Goal: Transaction & Acquisition: Obtain resource

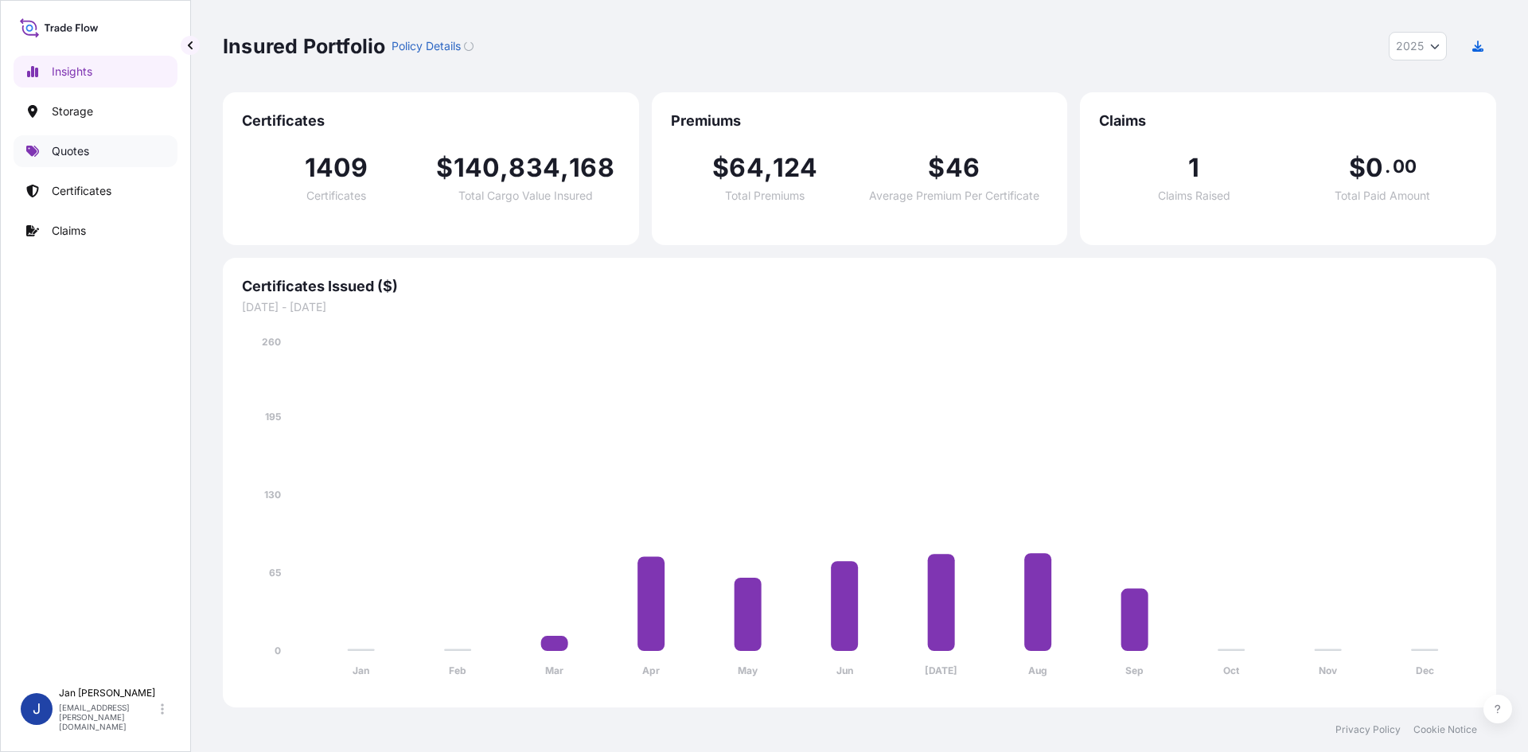
click at [99, 156] on link "Quotes" at bounding box center [96, 151] width 164 height 32
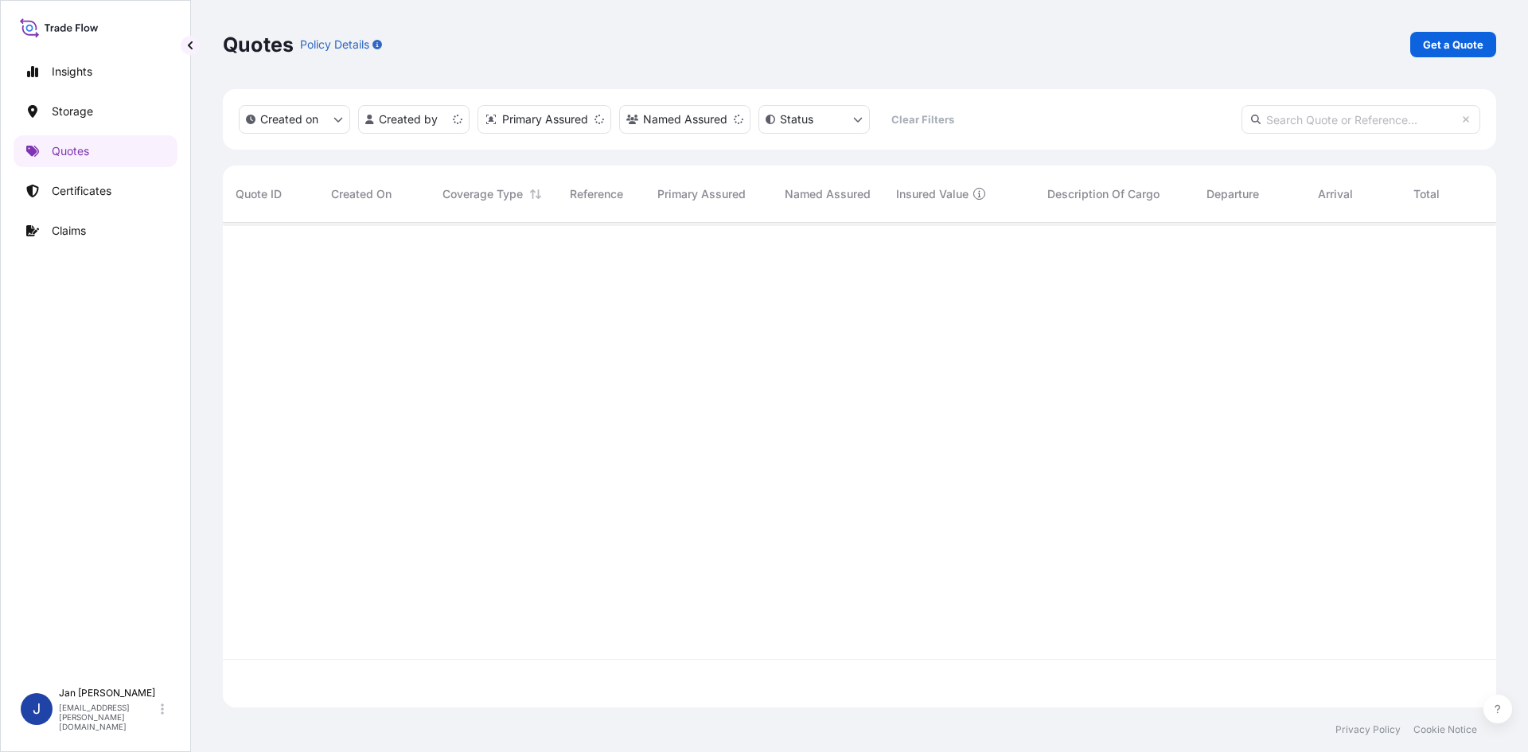
scroll to position [482, 1262]
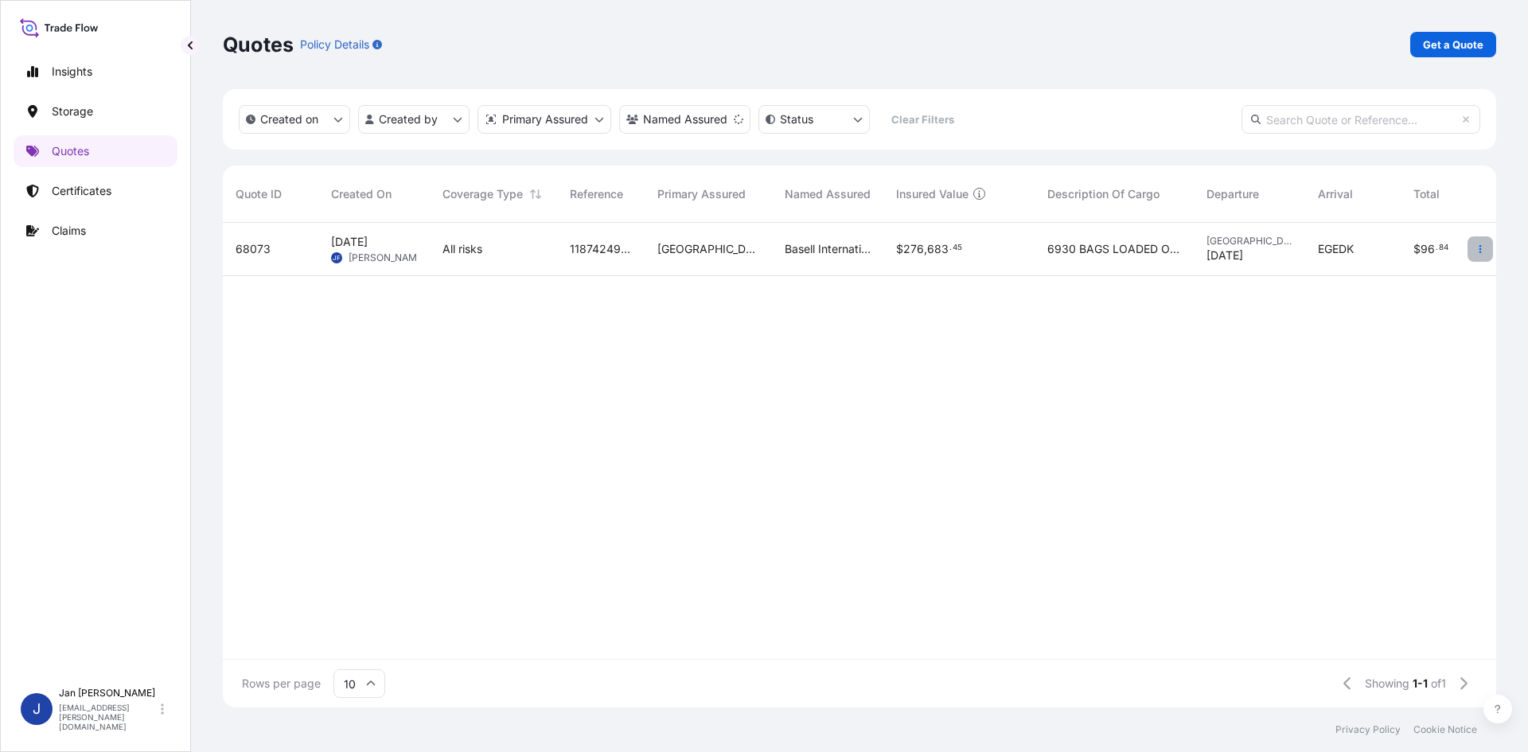
click at [1476, 248] on icon "button" at bounding box center [1481, 249] width 10 height 10
click at [1438, 273] on p "Duplicate quote" at bounding box center [1416, 281] width 83 height 16
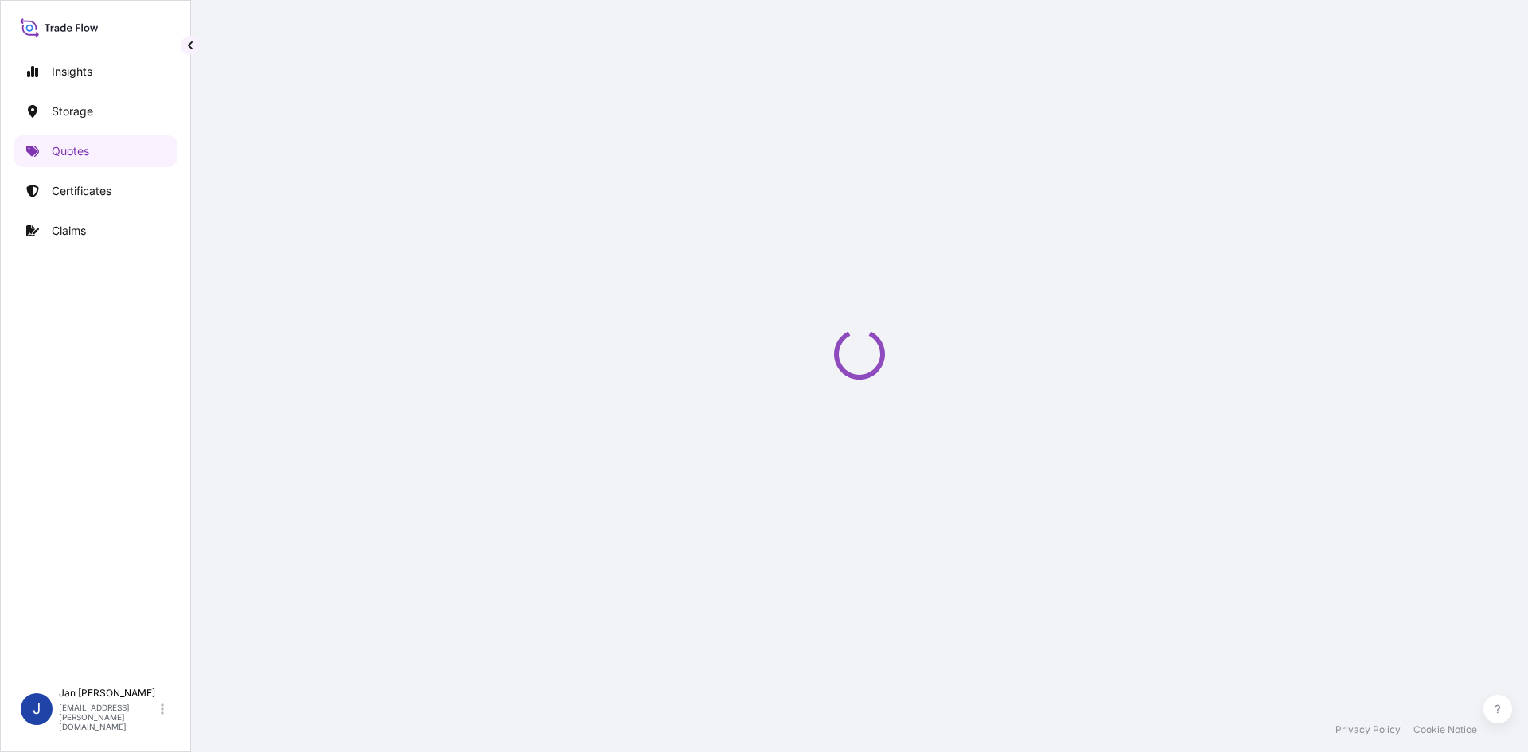
select select "Water"
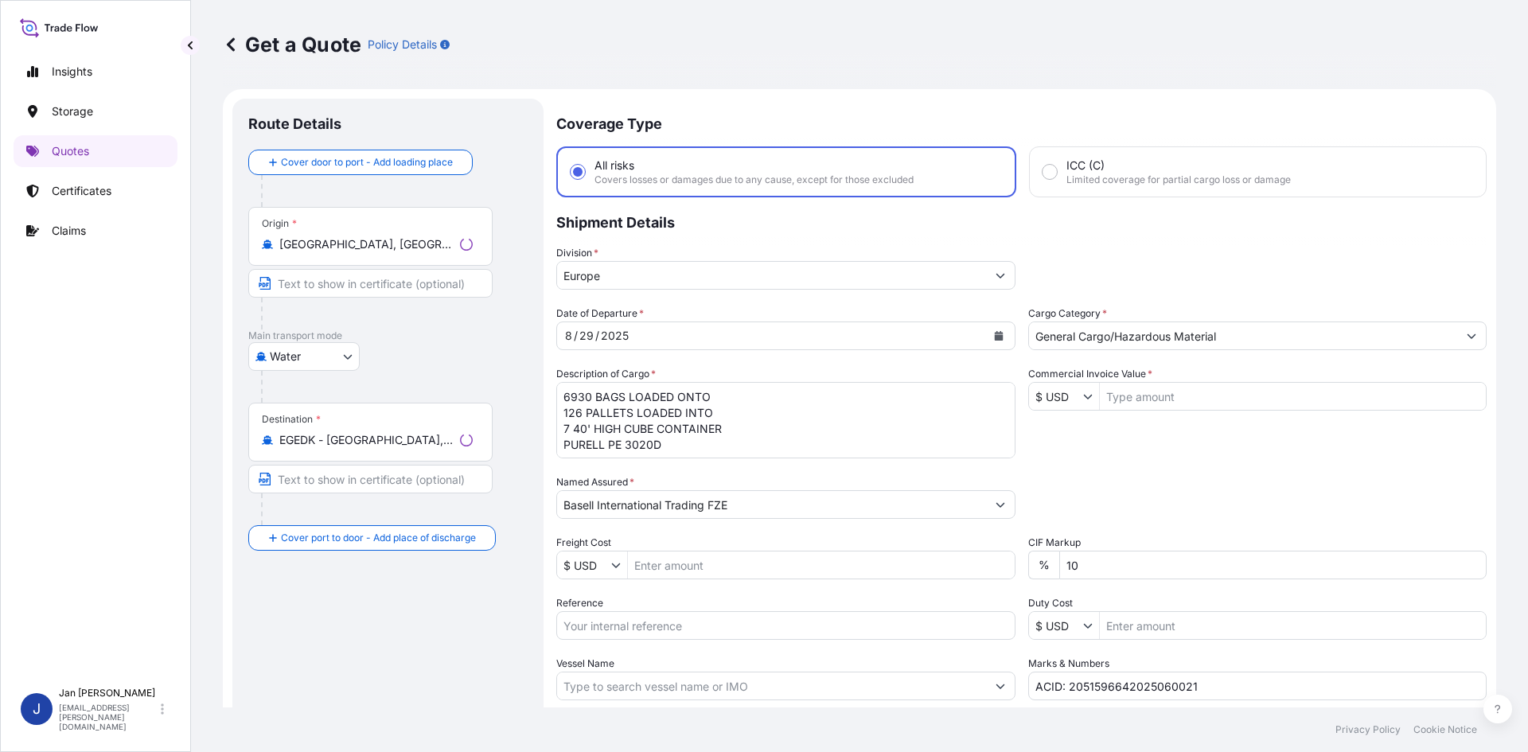
scroll to position [25, 0]
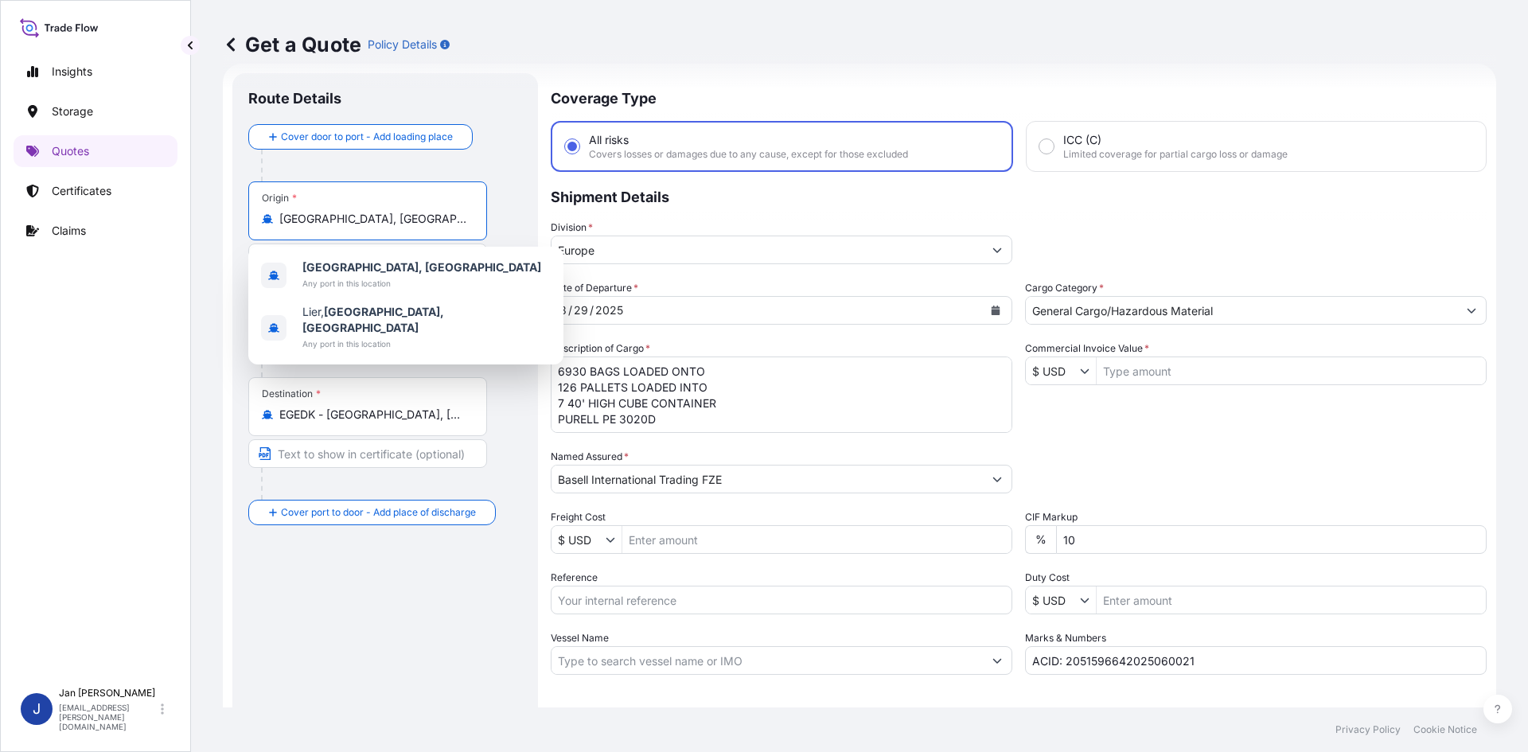
drag, startPoint x: 388, startPoint y: 216, endPoint x: 131, endPoint y: 216, distance: 257.1
click at [131, 216] on div "Insights Storage Quotes Certificates Claims J [PERSON_NAME] [EMAIL_ADDRESS][PER…" at bounding box center [764, 376] width 1528 height 752
paste input "[GEOGRAPHIC_DATA]"
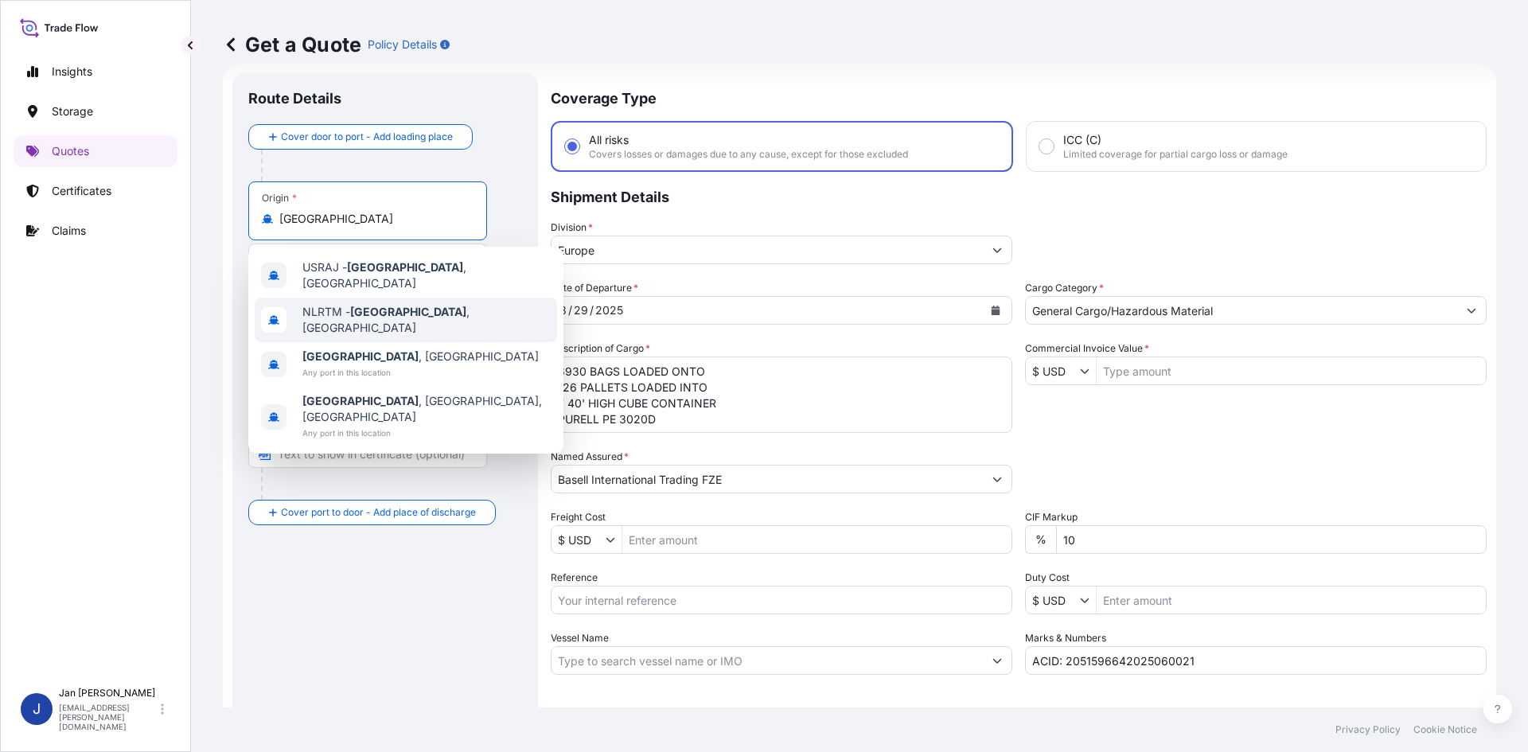
click at [496, 305] on div "NLRTM - [GEOGRAPHIC_DATA] , [GEOGRAPHIC_DATA]" at bounding box center [406, 320] width 302 height 45
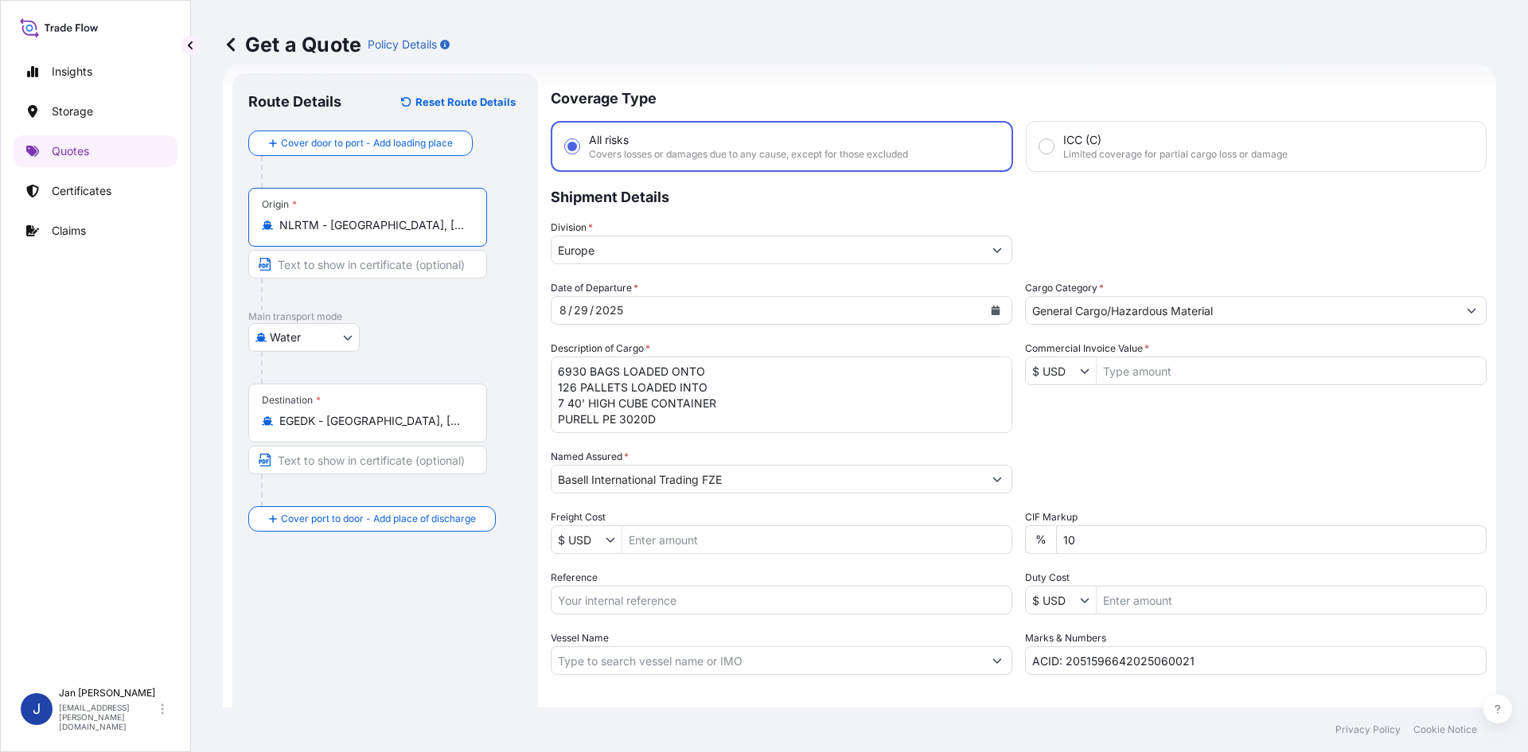
type input "NLRTM - [GEOGRAPHIC_DATA], [GEOGRAPHIC_DATA]"
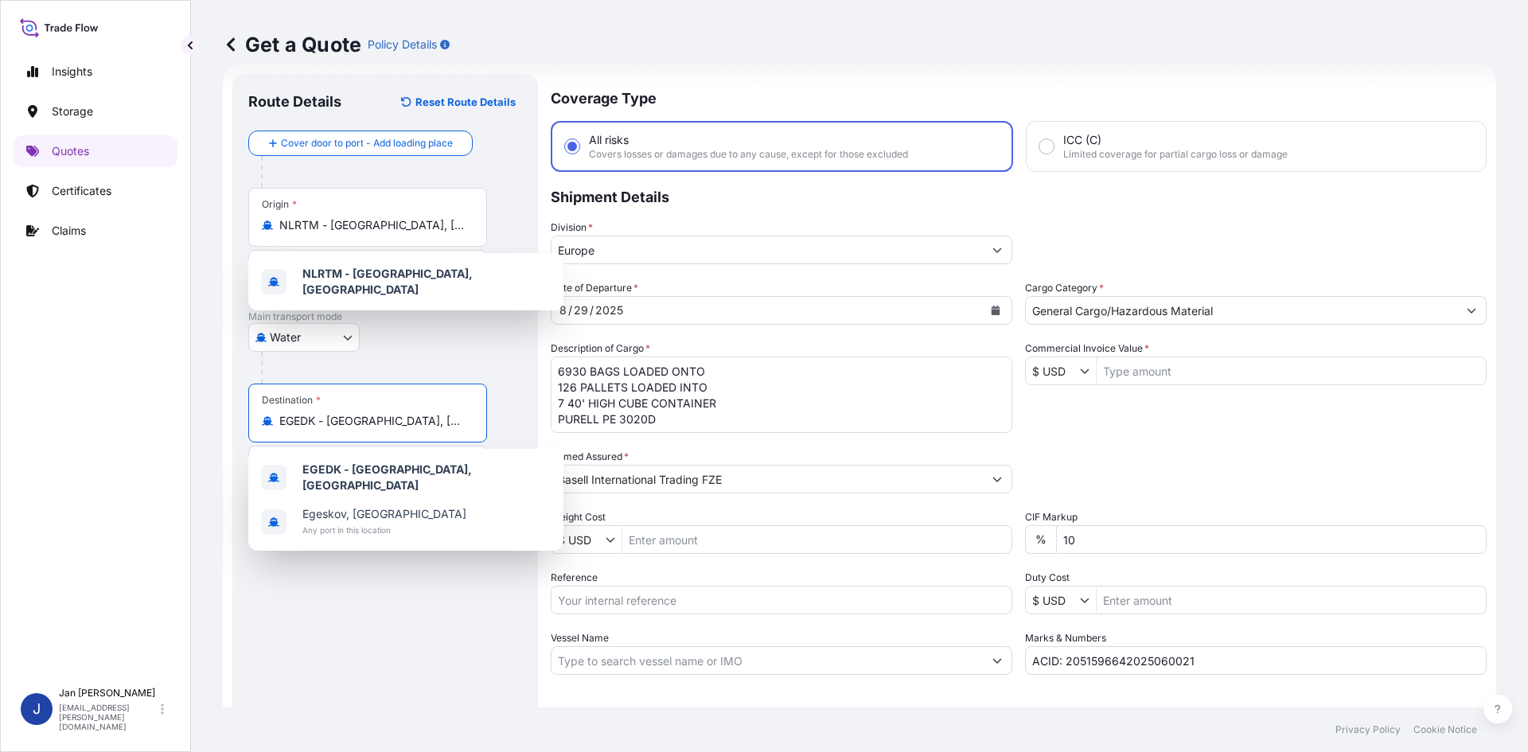
drag, startPoint x: 373, startPoint y: 422, endPoint x: 76, endPoint y: 422, distance: 297.7
click at [76, 422] on div "Insights Storage Quotes Certificates Claims J [PERSON_NAME] [EMAIL_ADDRESS][PER…" at bounding box center [764, 376] width 1528 height 752
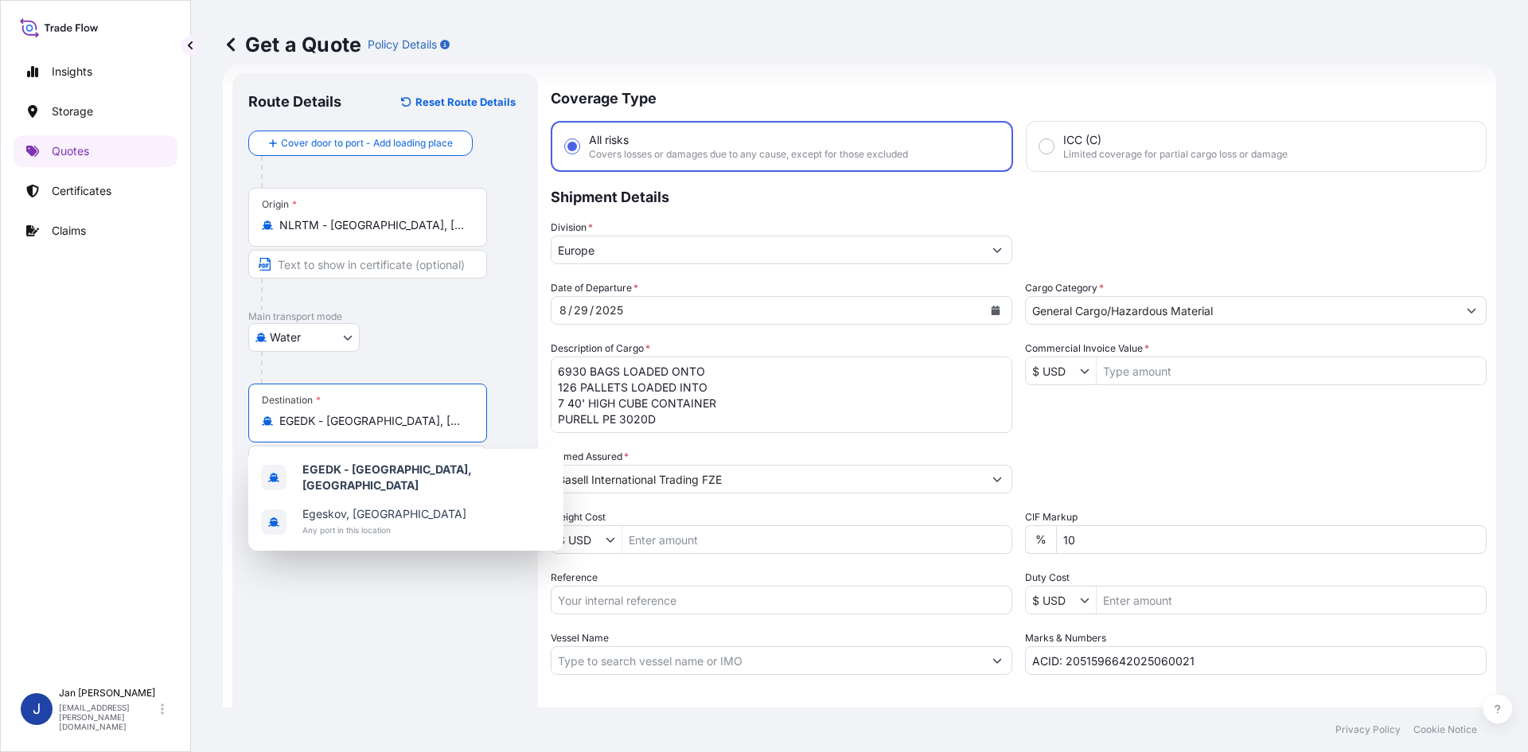
paste input "[GEOGRAPHIC_DATA]"
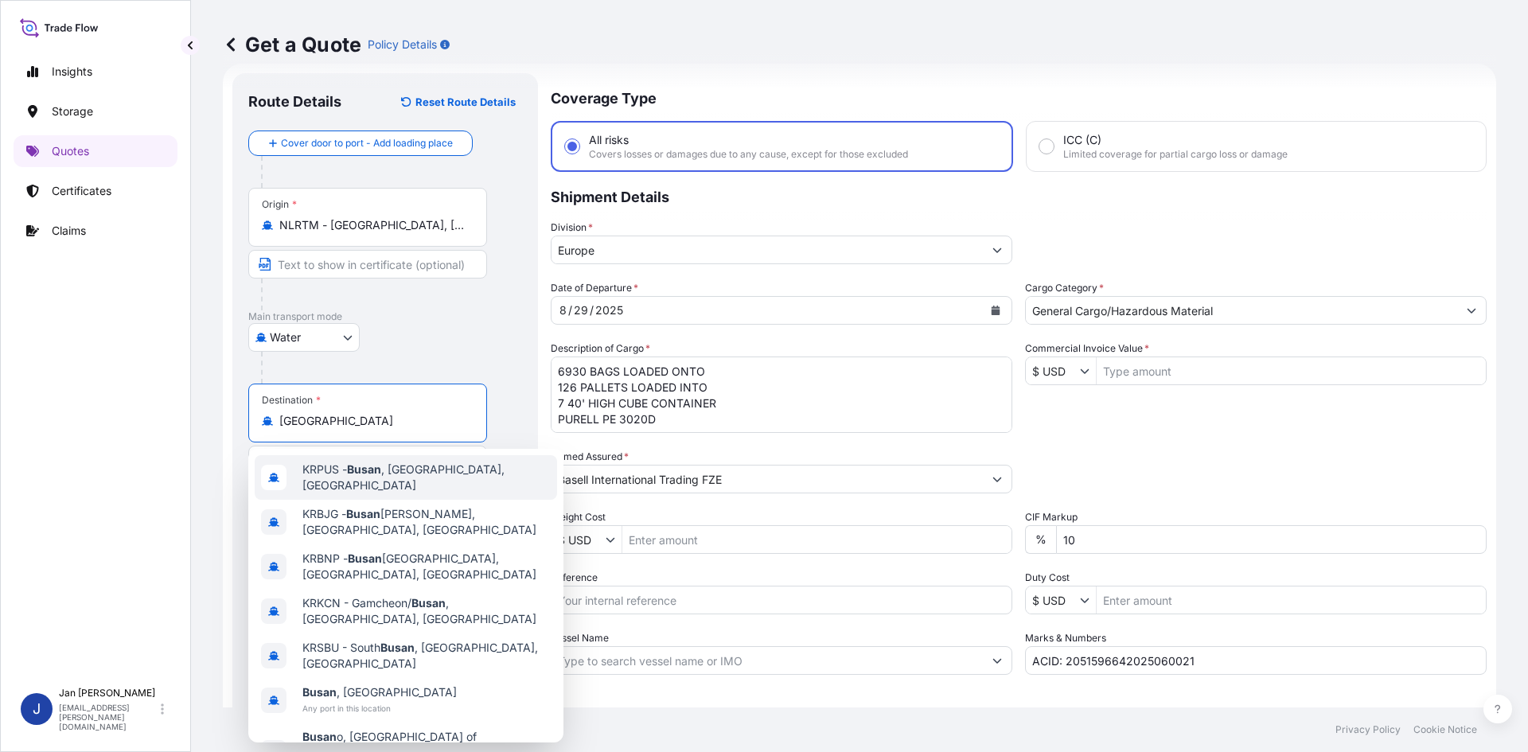
click at [451, 474] on span "KRPUS - [GEOGRAPHIC_DATA] , [GEOGRAPHIC_DATA], [GEOGRAPHIC_DATA]" at bounding box center [426, 478] width 248 height 32
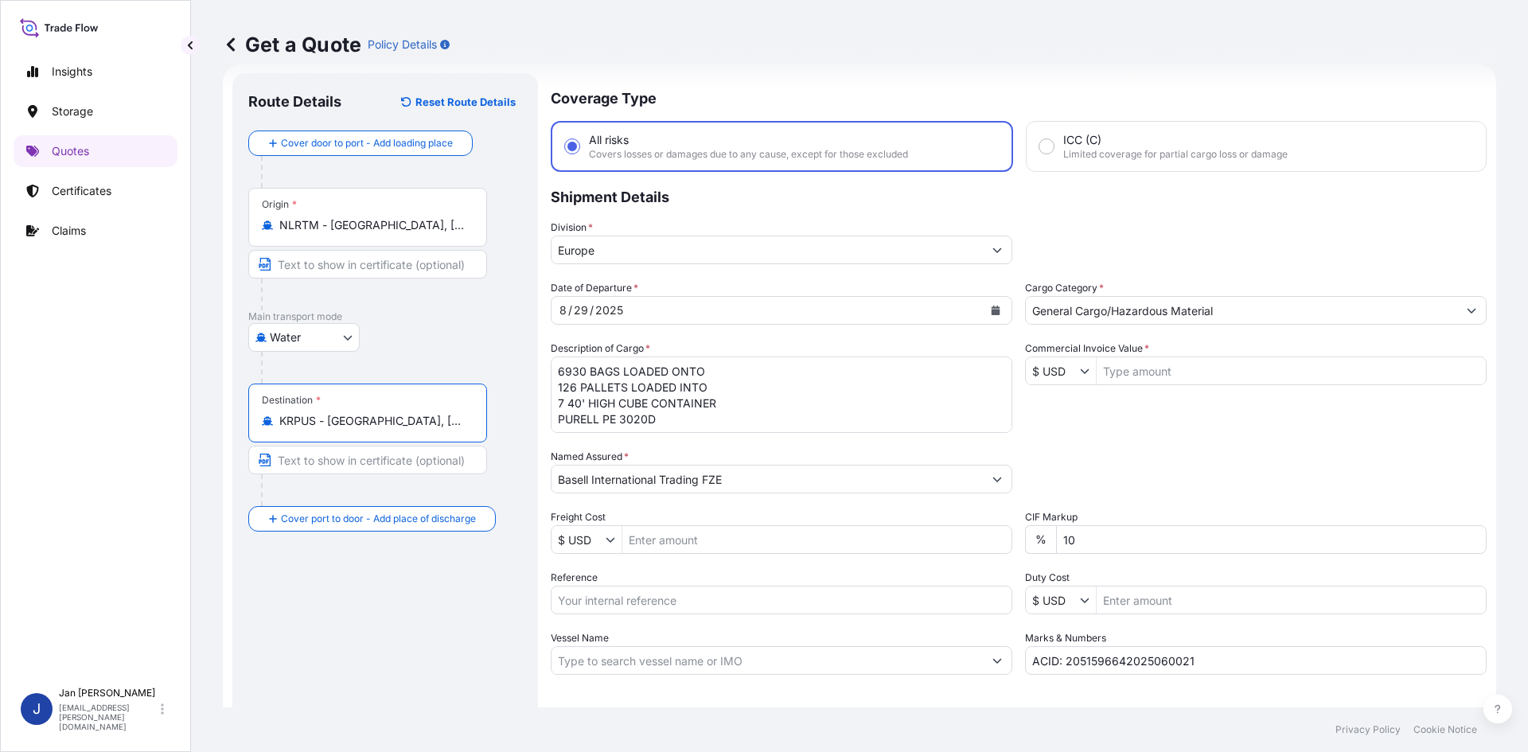
type input "KRPUS - [GEOGRAPHIC_DATA], [GEOGRAPHIC_DATA], [GEOGRAPHIC_DATA]"
click at [991, 310] on icon "Calendar" at bounding box center [996, 311] width 10 height 10
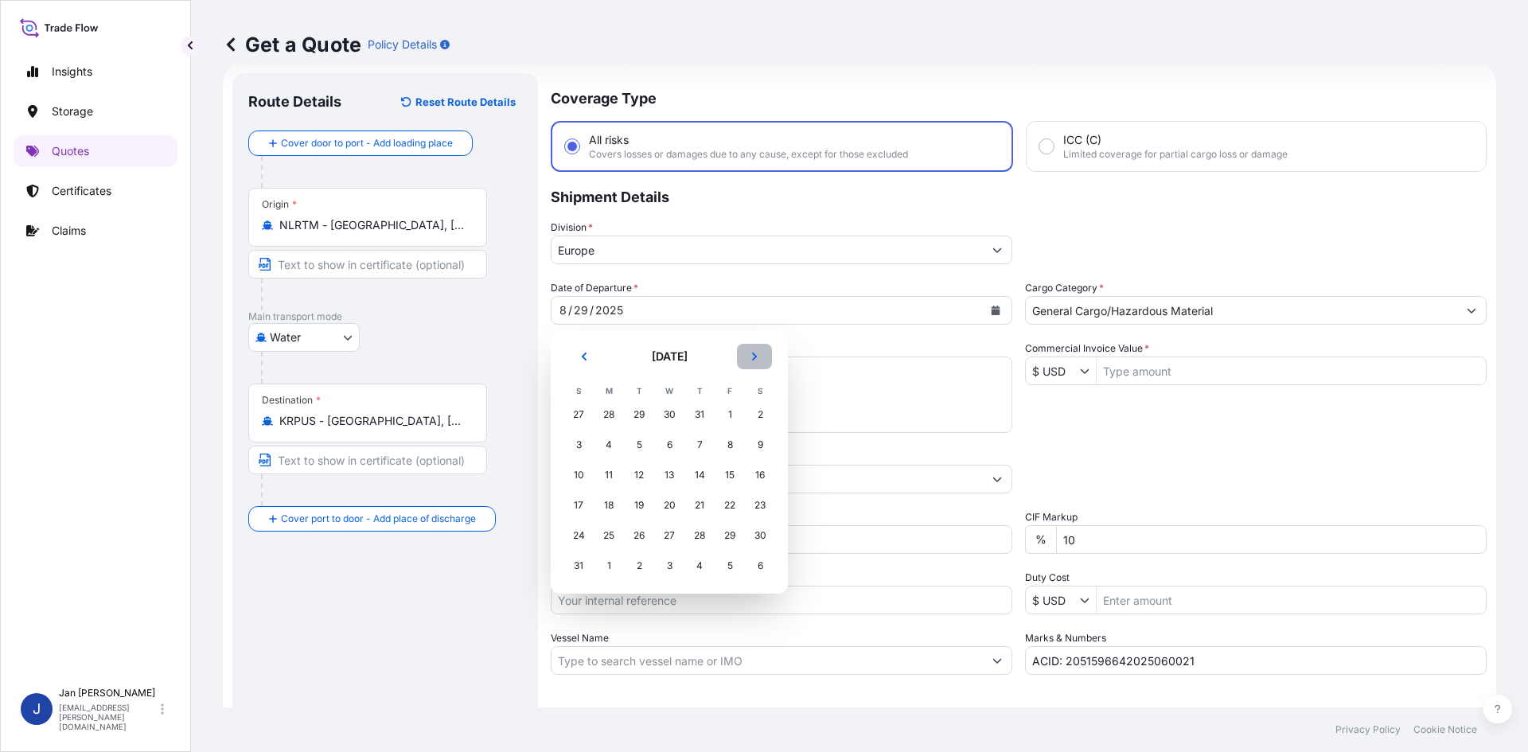
click at [756, 355] on icon "Next" at bounding box center [755, 357] width 10 height 10
click at [771, 506] on div "27" at bounding box center [760, 505] width 29 height 29
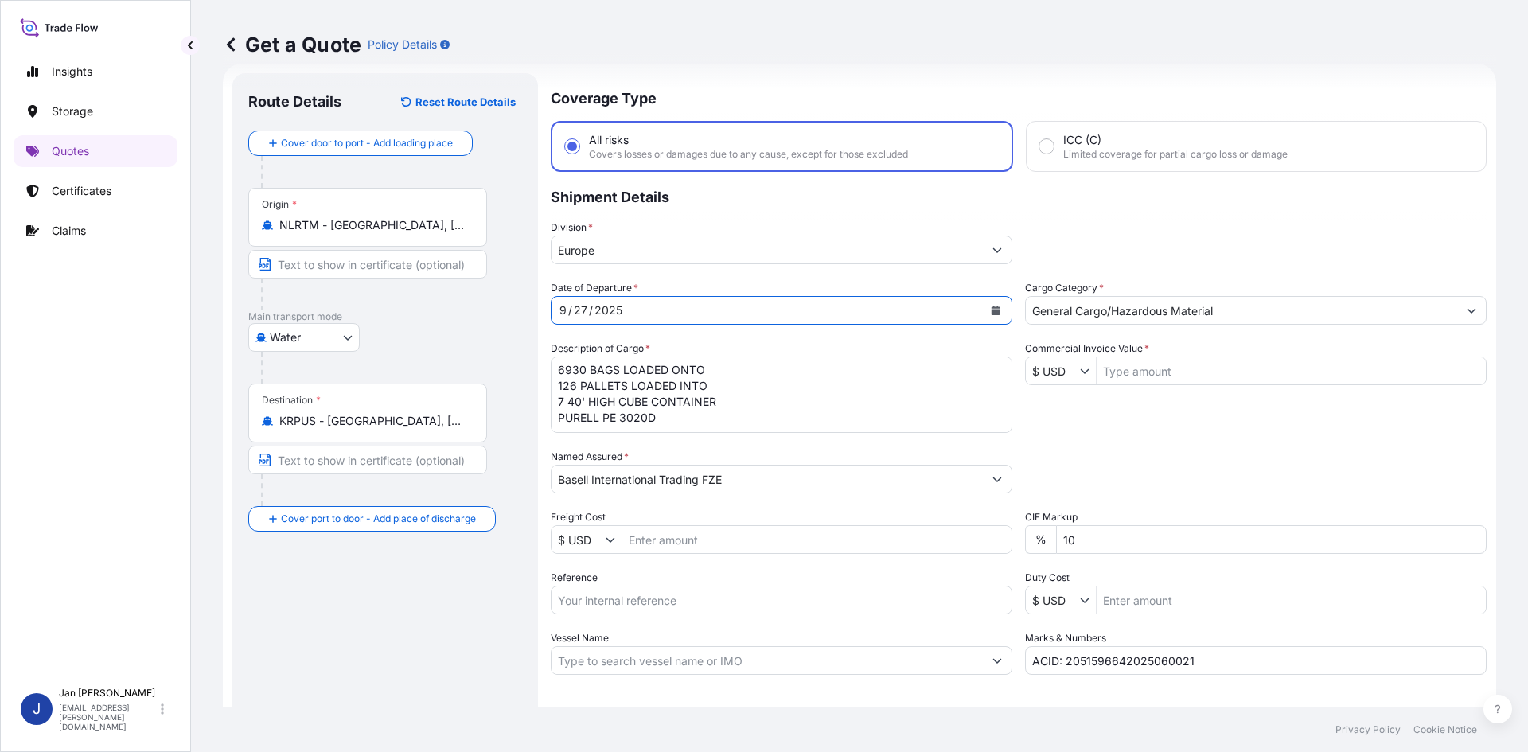
scroll to position [0, 0]
drag, startPoint x: 620, startPoint y: 599, endPoint x: 608, endPoint y: 595, distance: 12.9
click at [620, 599] on input "Reference" at bounding box center [782, 600] width 462 height 29
paste input "1187441260"
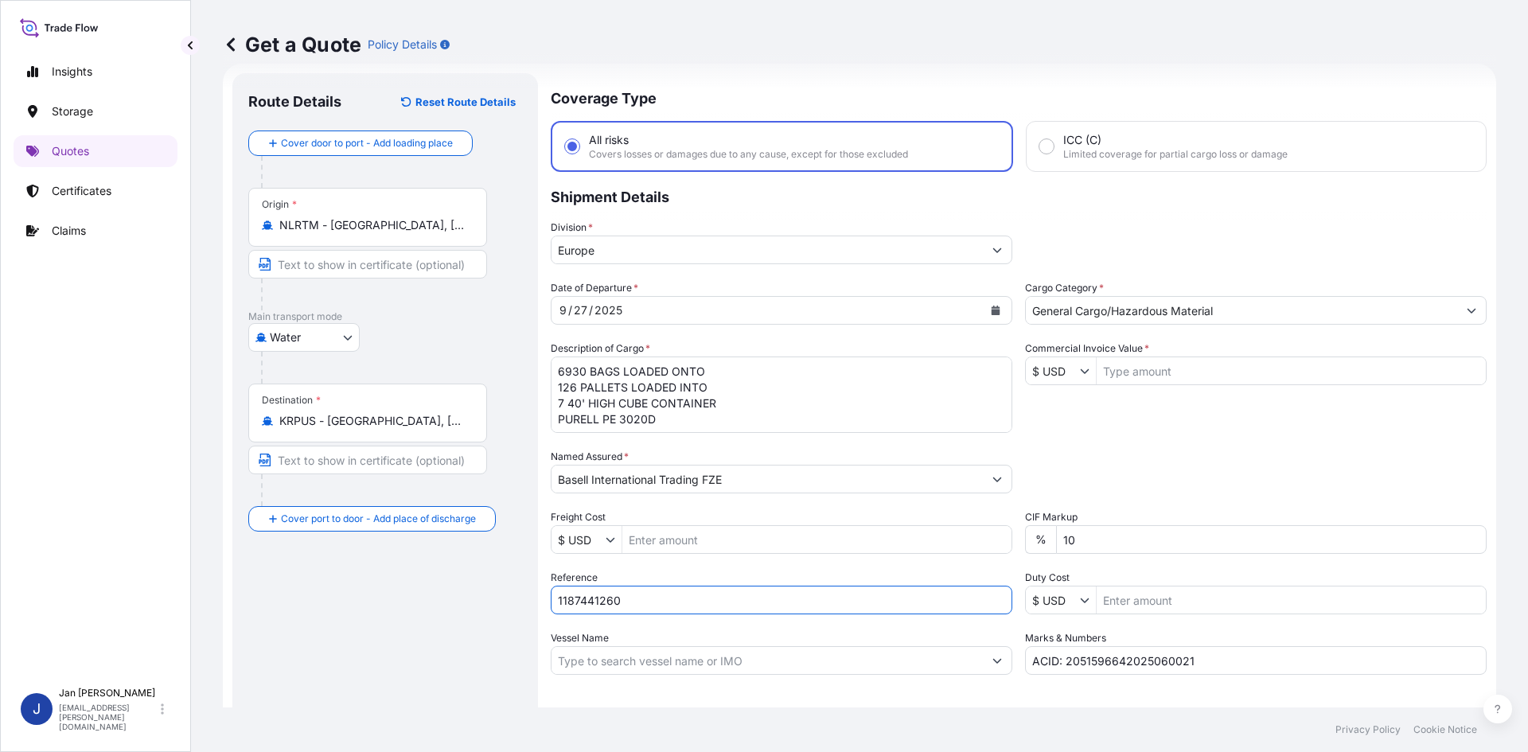
type input "1187441260"
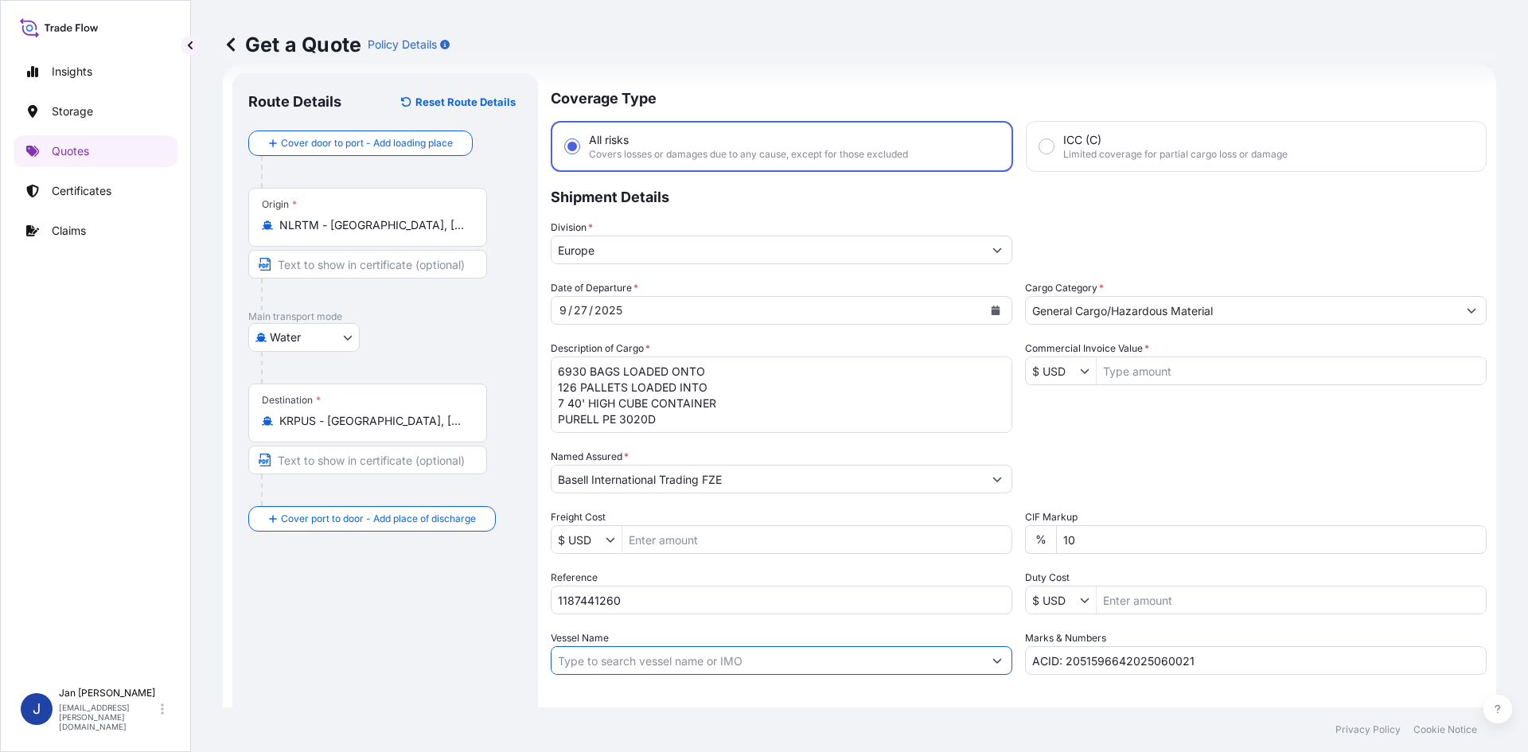
click at [667, 669] on input "Vessel Name" at bounding box center [767, 660] width 431 height 29
paste input "MSC [GEOGRAPHIC_DATA]"
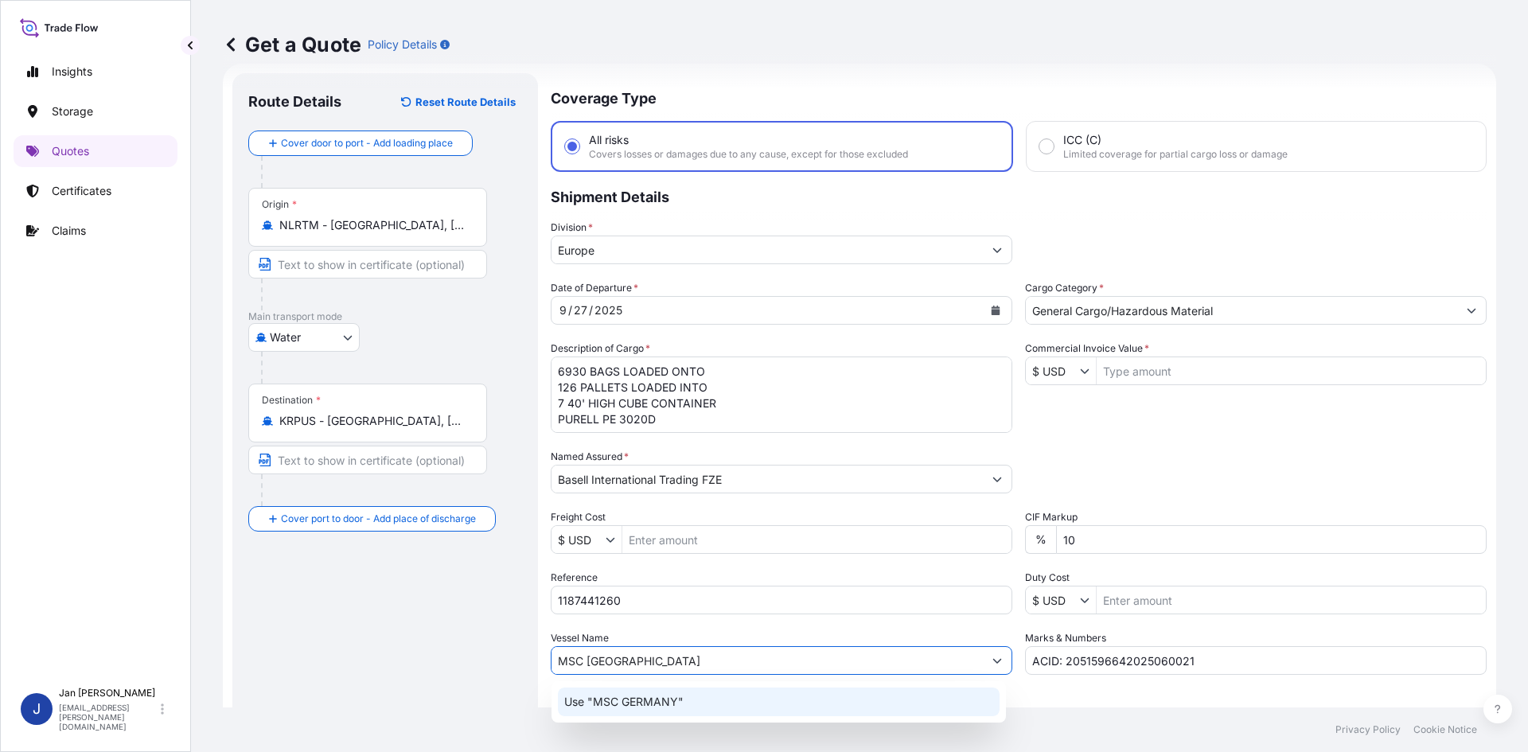
type input "MSC [GEOGRAPHIC_DATA]"
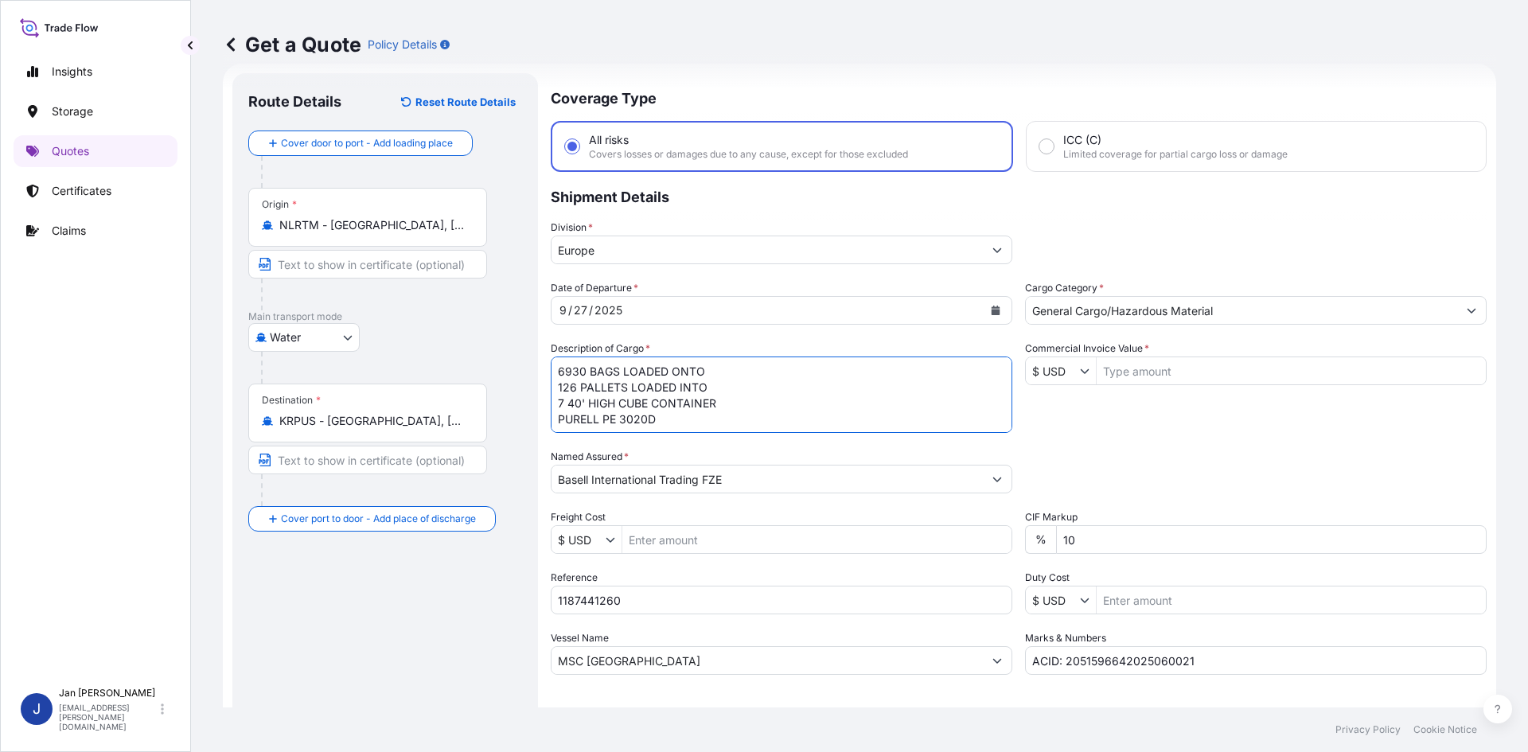
scroll to position [2, 0]
drag, startPoint x: 557, startPoint y: 373, endPoint x: 735, endPoint y: 456, distance: 196.2
click at [735, 456] on div "Date of Departure * [DATE] Cargo Category * General Cargo/Hazardous Material De…" at bounding box center [1019, 477] width 936 height 395
paste textarea "BAGS LOADED ONTO 18 PALLETS LOADED INTO 1 40' HIGH CUBE CONTAINER 24.750 MT ADF…"
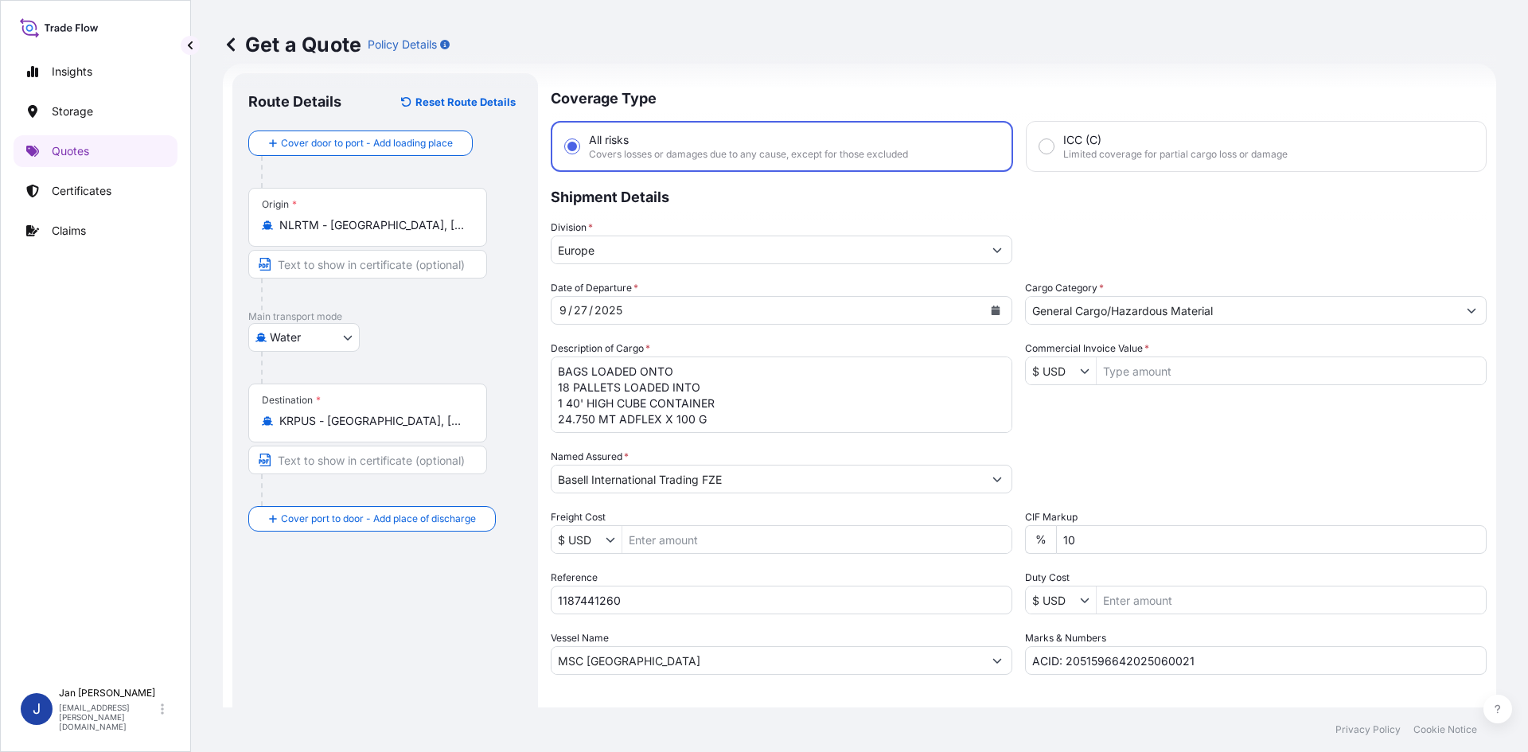
click at [556, 373] on textarea "6930 BAGS LOADED ONTO 126 PALLETS LOADED INTO 7 40' HIGH CUBE CONTAINER PURELL …" at bounding box center [782, 395] width 462 height 76
paste textarea "990"
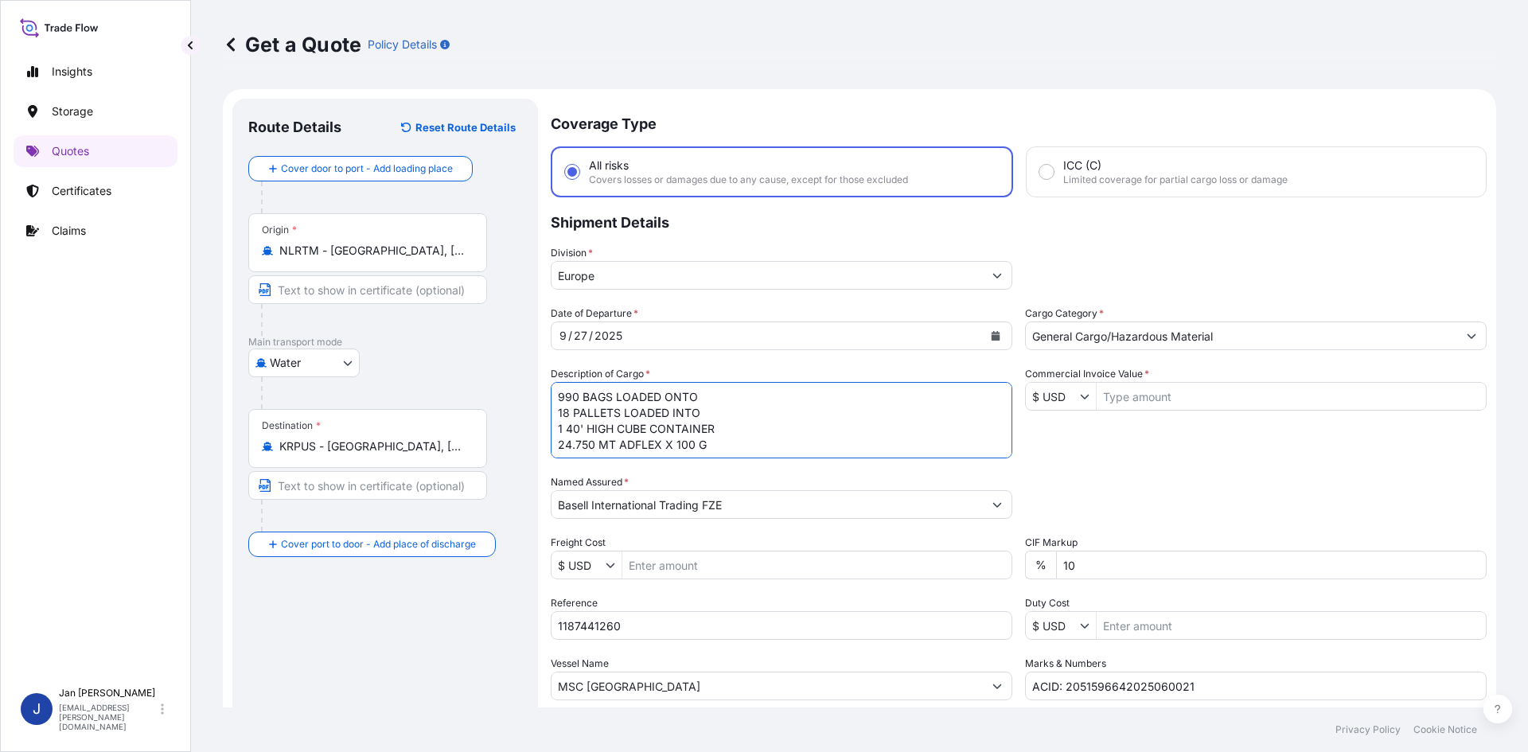
scroll to position [121, 0]
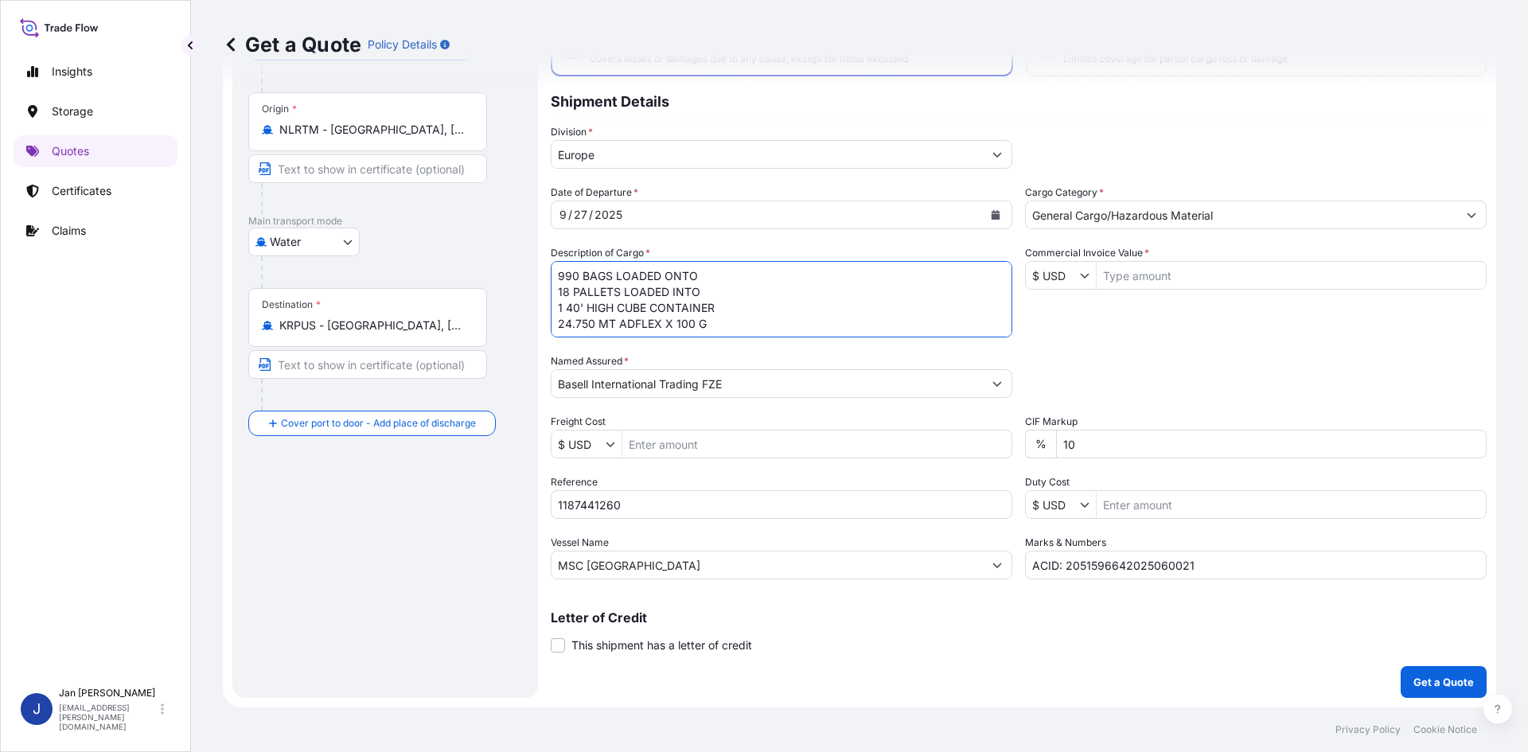
type textarea "990 BAGS LOADED ONTO 18 PALLETS LOADED INTO 1 40' HIGH CUBE CONTAINER 24.750 MT…"
drag, startPoint x: 1195, startPoint y: 572, endPoint x: 480, endPoint y: 635, distance: 717.7
click at [490, 634] on form "Route Details Reset Route Details Cover door to port - Add loading place Place …" at bounding box center [860, 338] width 1274 height 740
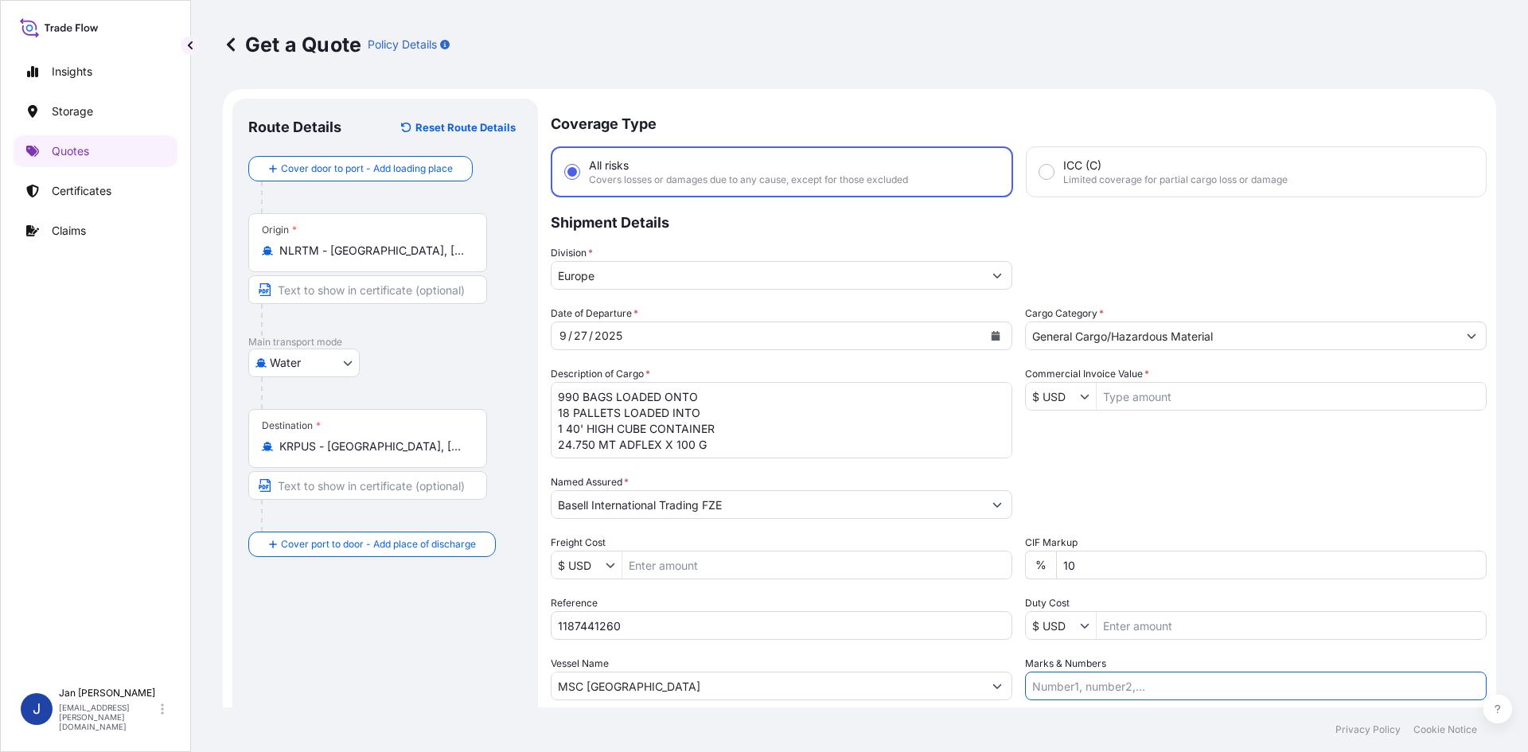
click at [1142, 397] on input "Commercial Invoice Value *" at bounding box center [1291, 396] width 389 height 29
click at [1100, 427] on div "Date of Departure * [DATE] Cargo Category * General Cargo/Hazardous Material De…" at bounding box center [1019, 503] width 936 height 395
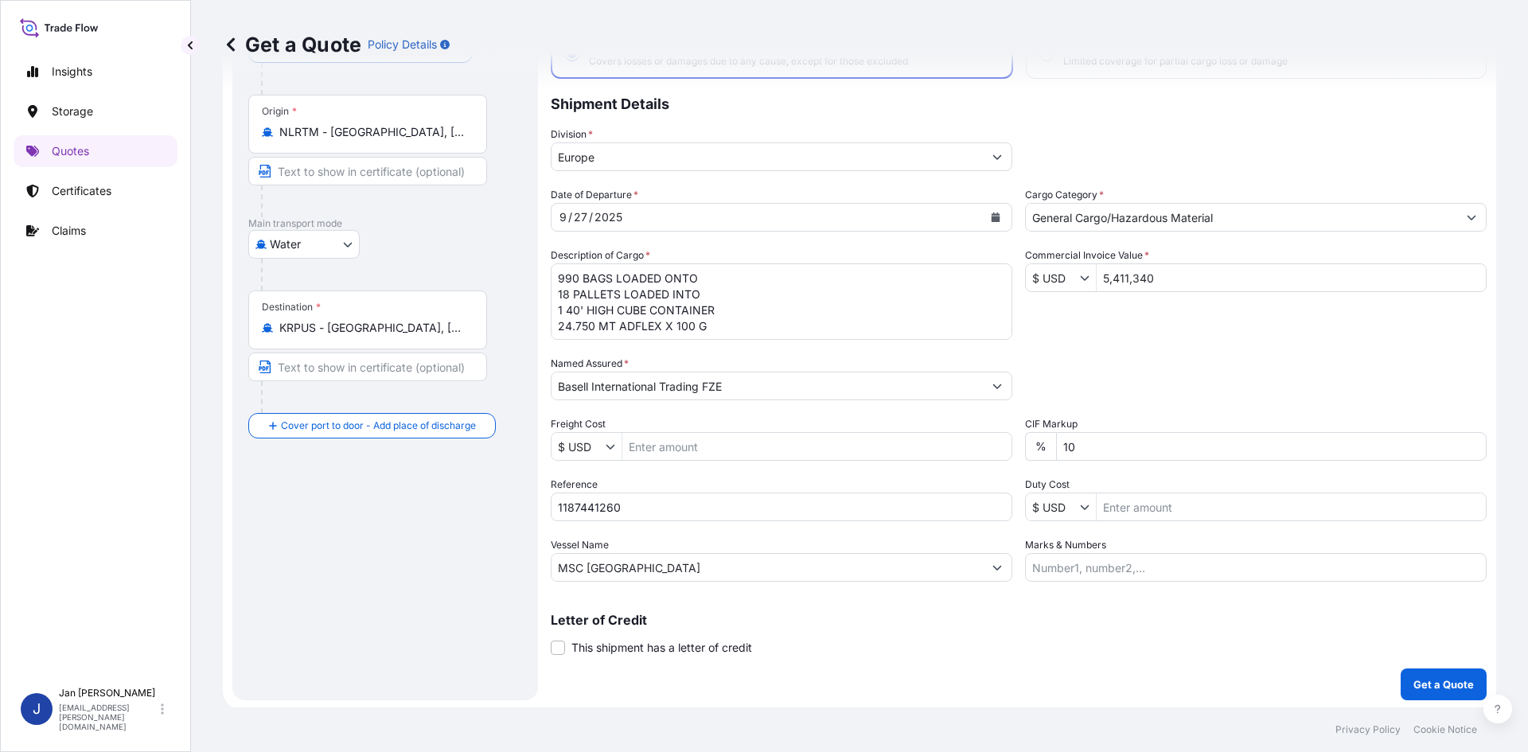
scroll to position [121, 0]
drag, startPoint x: 1170, startPoint y: 279, endPoint x: 980, endPoint y: 286, distance: 190.4
click at [987, 284] on div "Date of Departure * [DATE] Cargo Category * General Cargo/Hazardous Material De…" at bounding box center [1019, 382] width 936 height 395
click at [1401, 666] on button "Get a Quote" at bounding box center [1444, 682] width 86 height 32
type input "5,411,340"
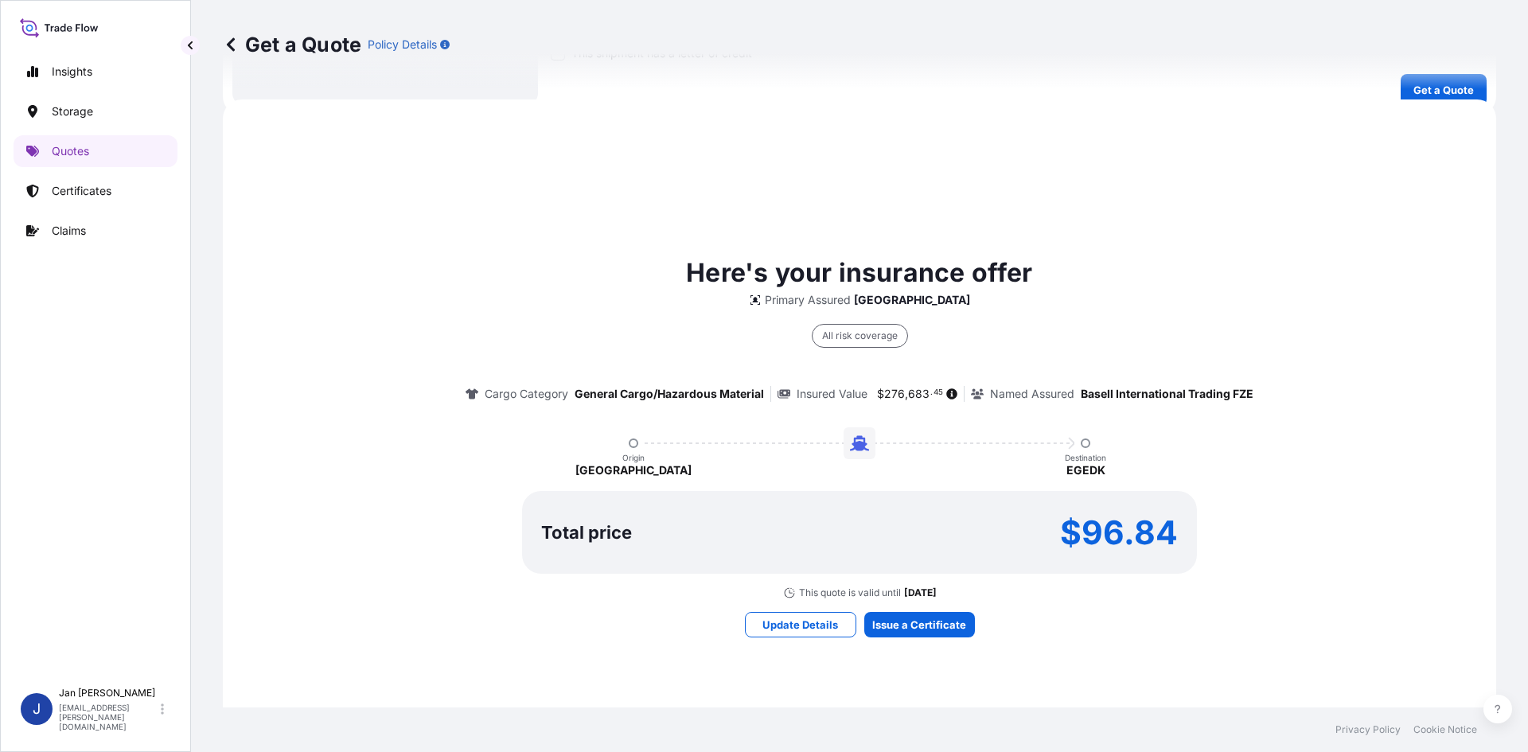
scroll to position [733, 0]
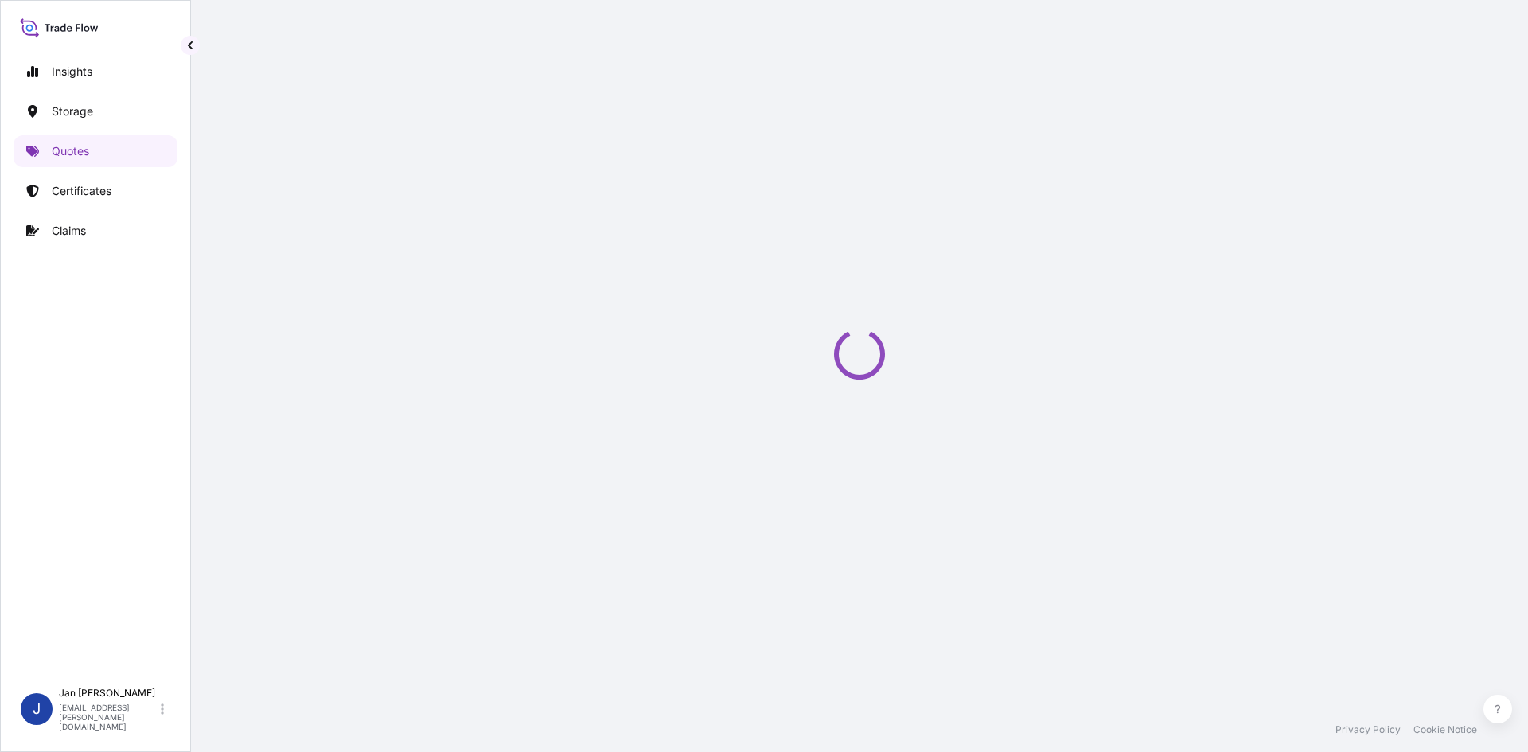
select select "Water"
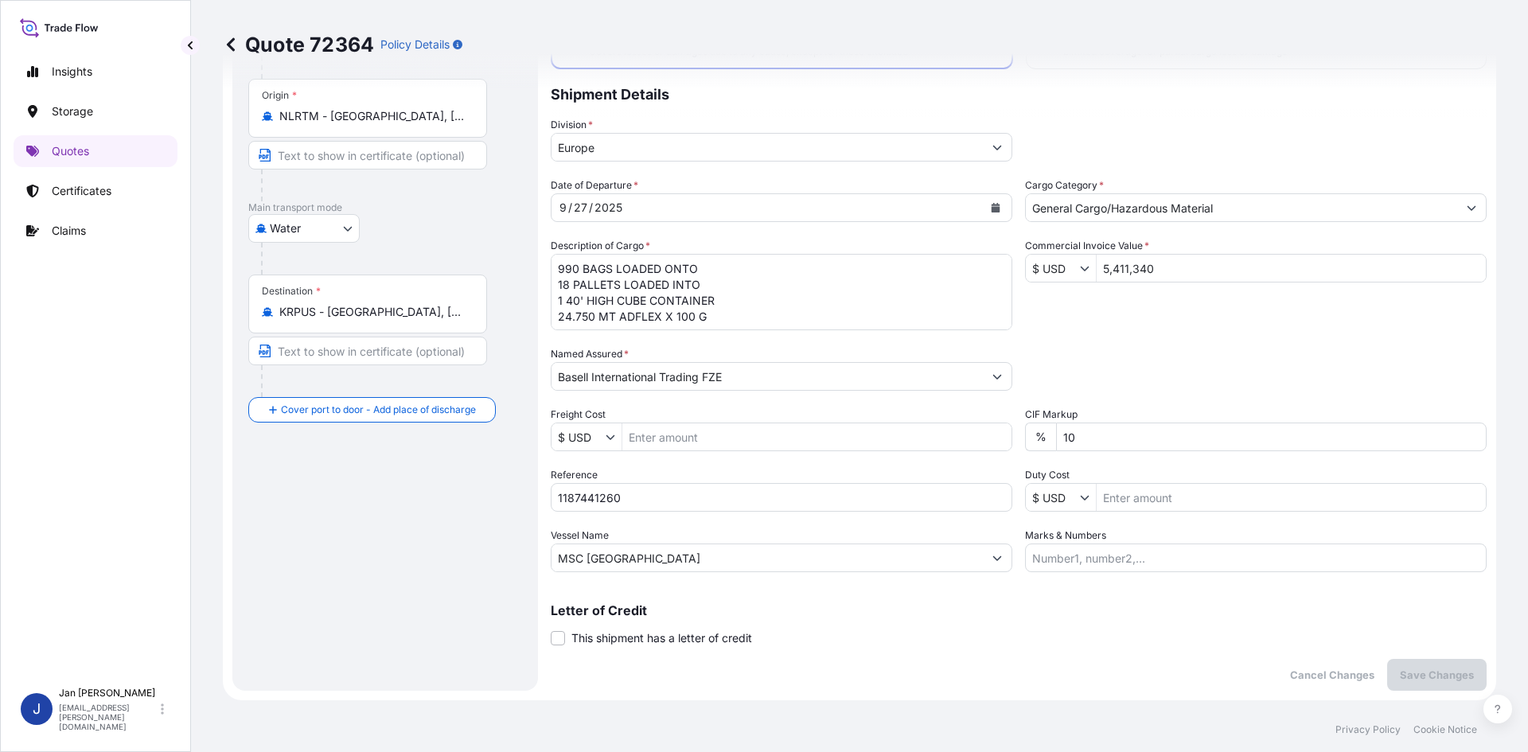
scroll to position [49, 0]
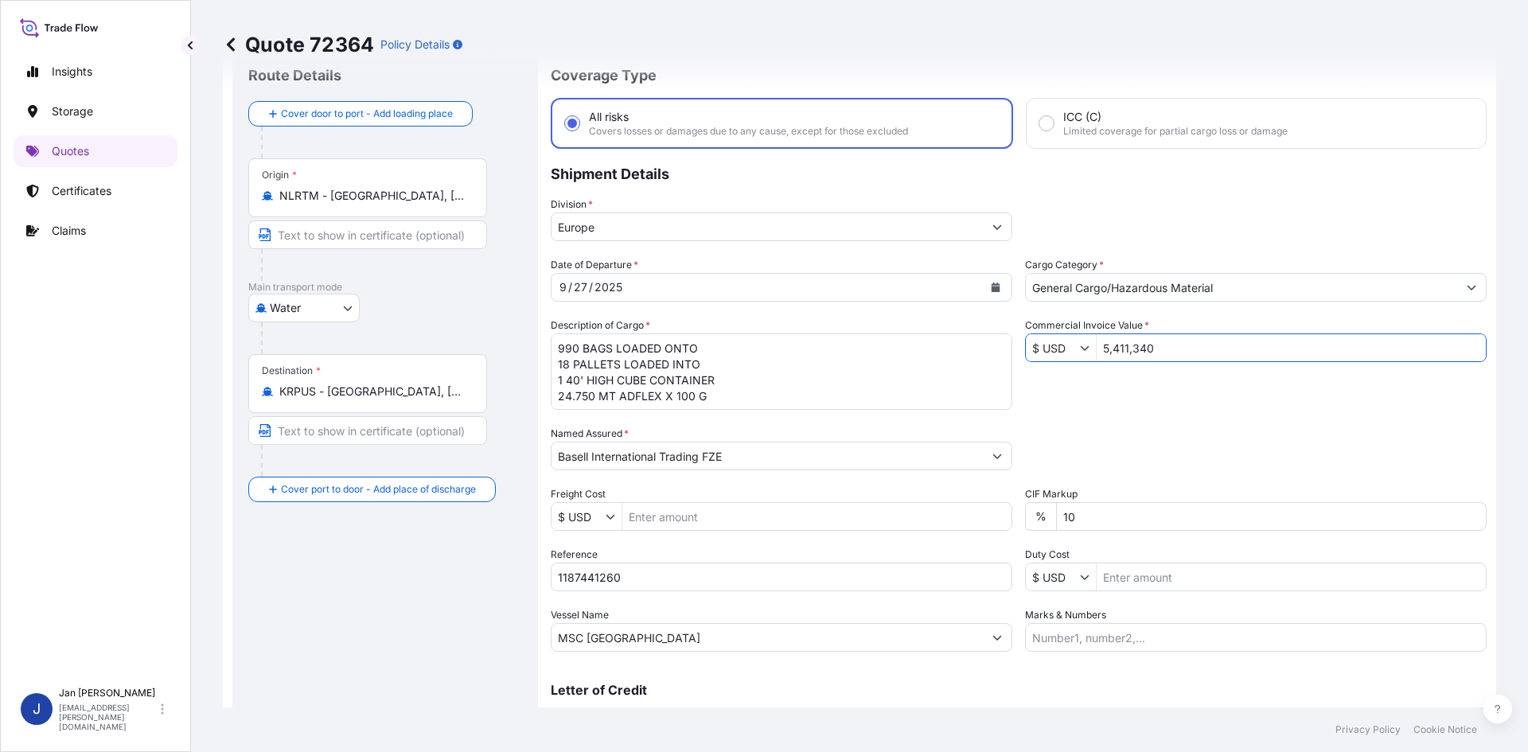
click at [1145, 345] on input "5,411,340" at bounding box center [1291, 348] width 389 height 29
drag, startPoint x: 1130, startPoint y: 349, endPoint x: 1030, endPoint y: 352, distance: 99.5
click at [1030, 352] on div "$ USD 5,411,340" at bounding box center [1256, 348] width 462 height 29
click at [1270, 440] on div "Packing Category Type to search a container mode Please select a primary mode o…" at bounding box center [1256, 448] width 462 height 45
click at [1138, 349] on input "5,411,340" at bounding box center [1291, 348] width 389 height 29
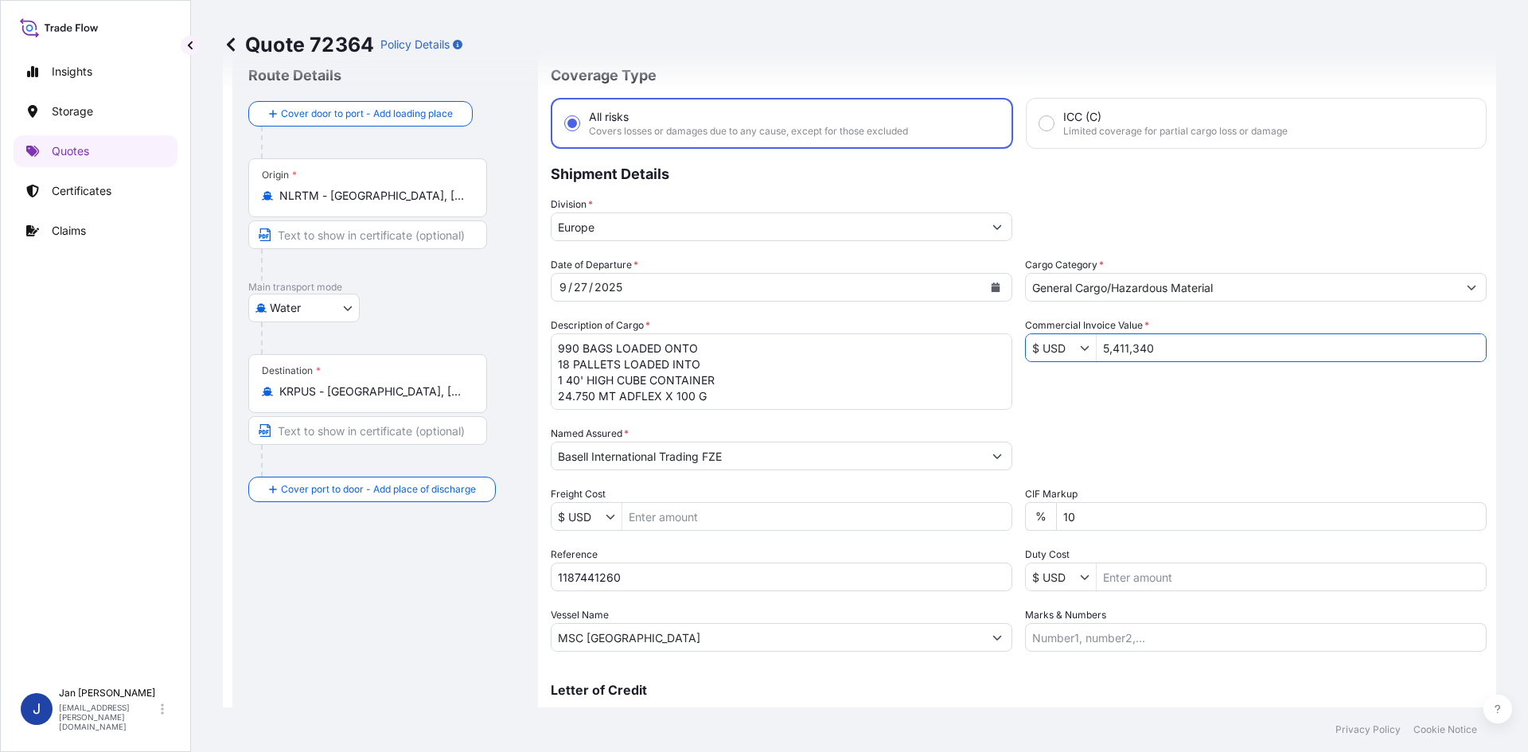
drag, startPoint x: 1146, startPoint y: 349, endPoint x: 976, endPoint y: 344, distance: 170.4
click at [979, 345] on div "Date of Departure * [DATE] Cargo Category * General Cargo/Hazardous Material De…" at bounding box center [1019, 454] width 936 height 395
type input "4"
type input "54,113.4"
click at [1231, 474] on div "Date of Departure * [DATE] Cargo Category * General Cargo/Hazardous Material De…" at bounding box center [1019, 454] width 936 height 395
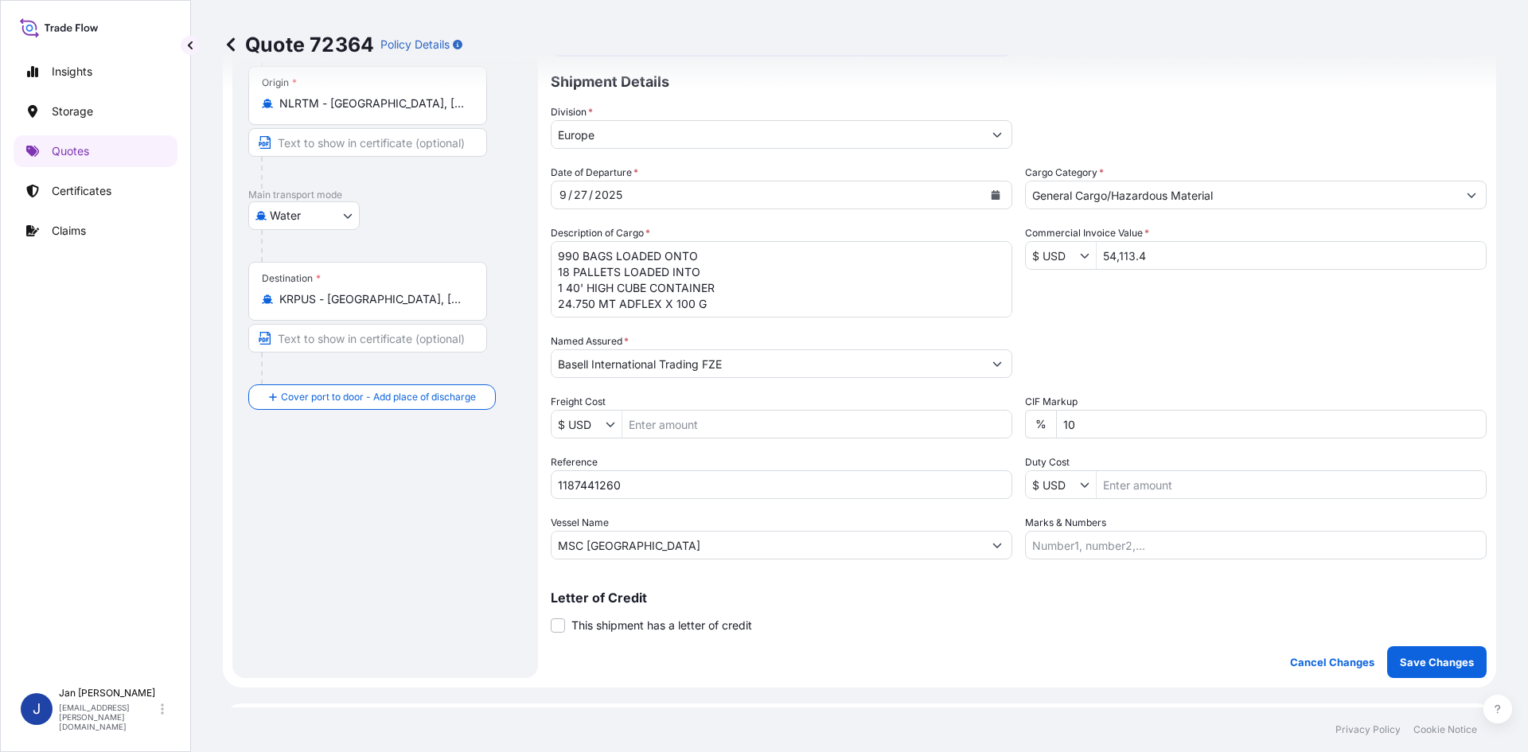
scroll to position [287, 0]
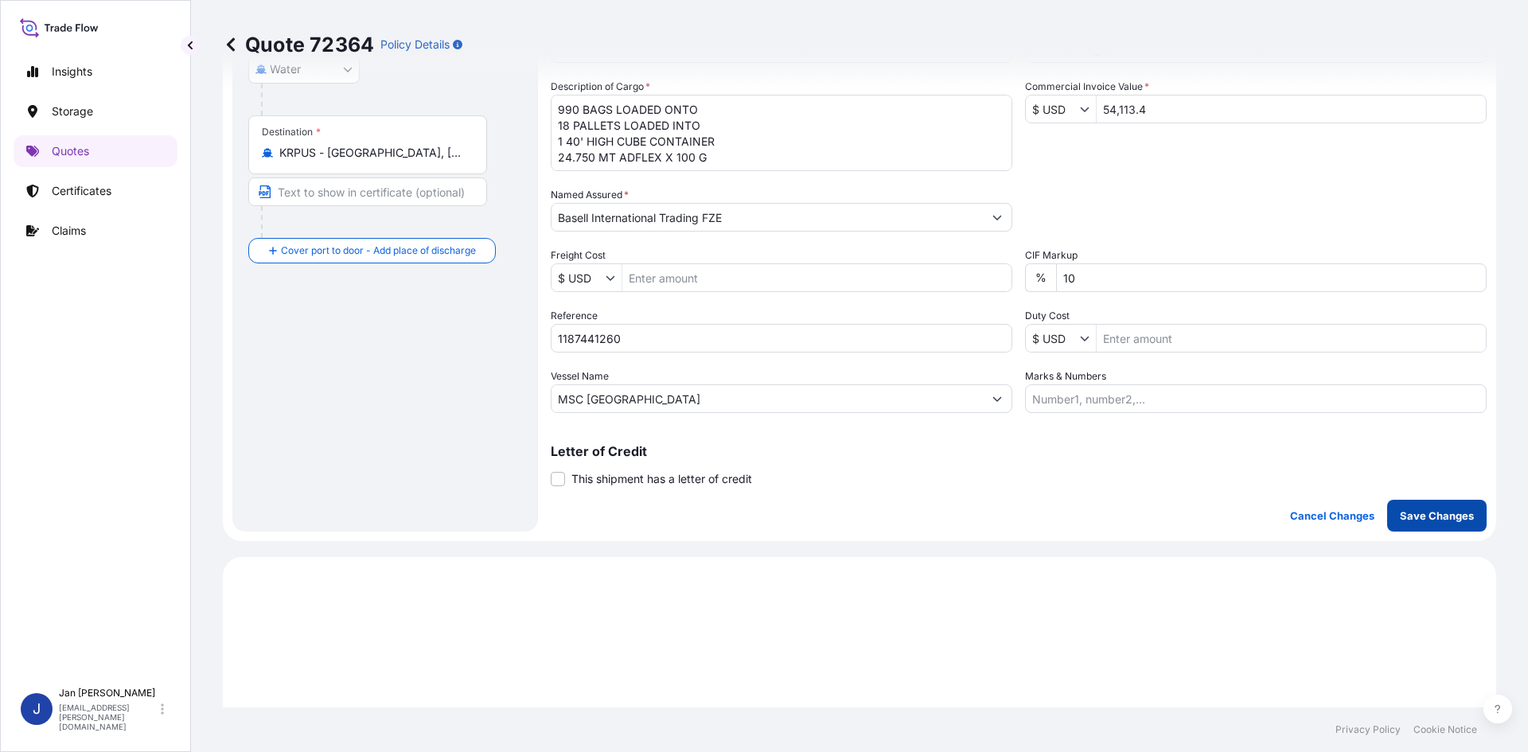
click at [1401, 517] on p "Save Changes" at bounding box center [1437, 516] width 74 height 16
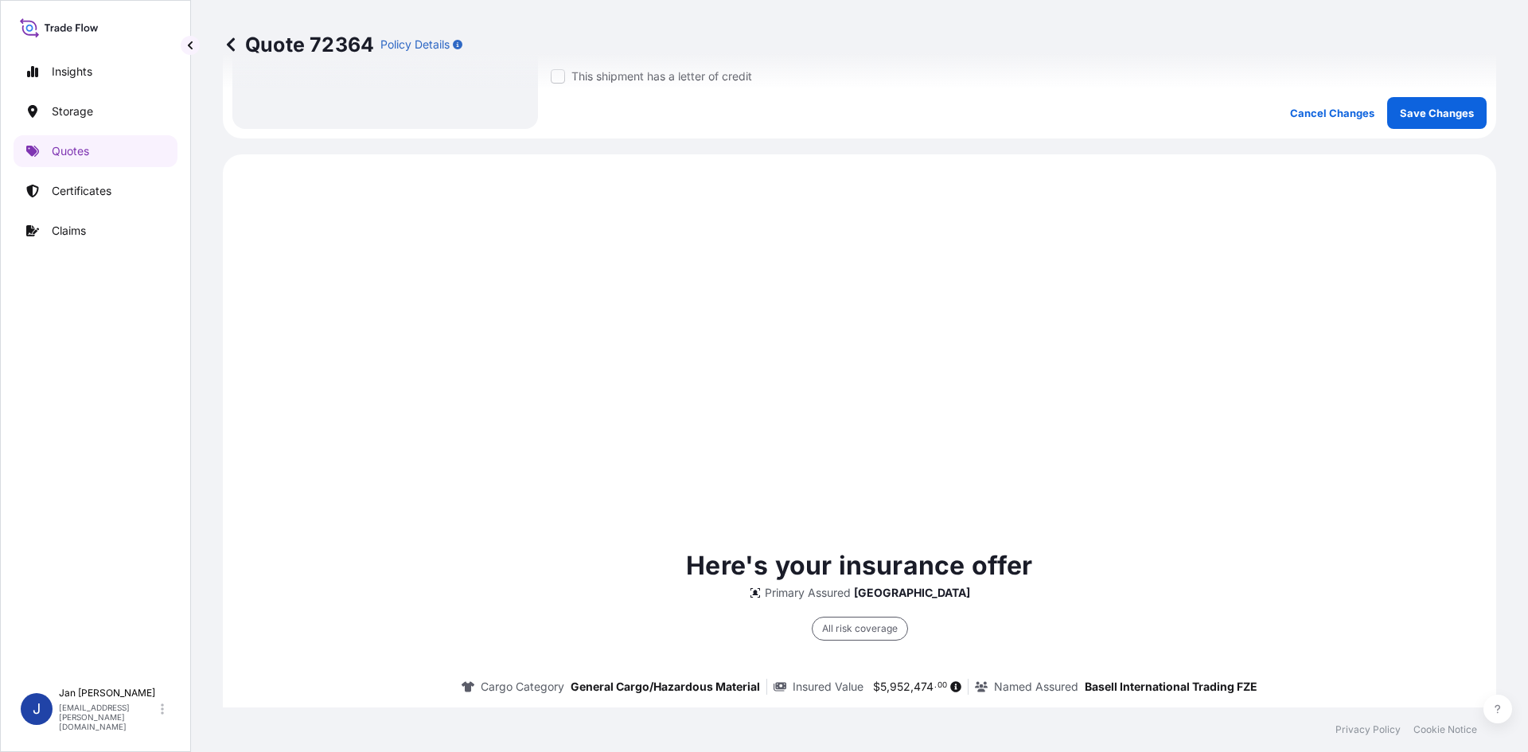
select select "Water"
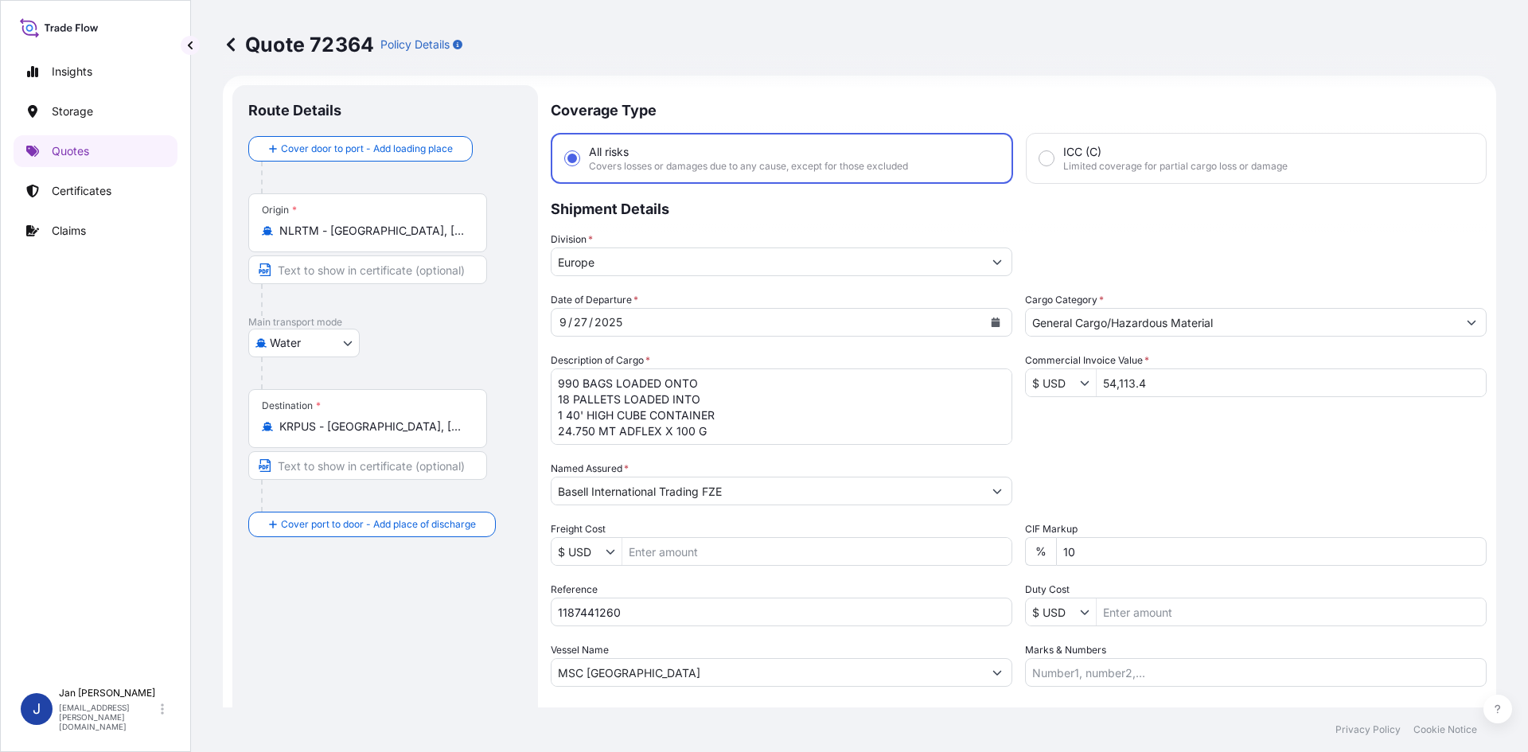
scroll to position [0, 0]
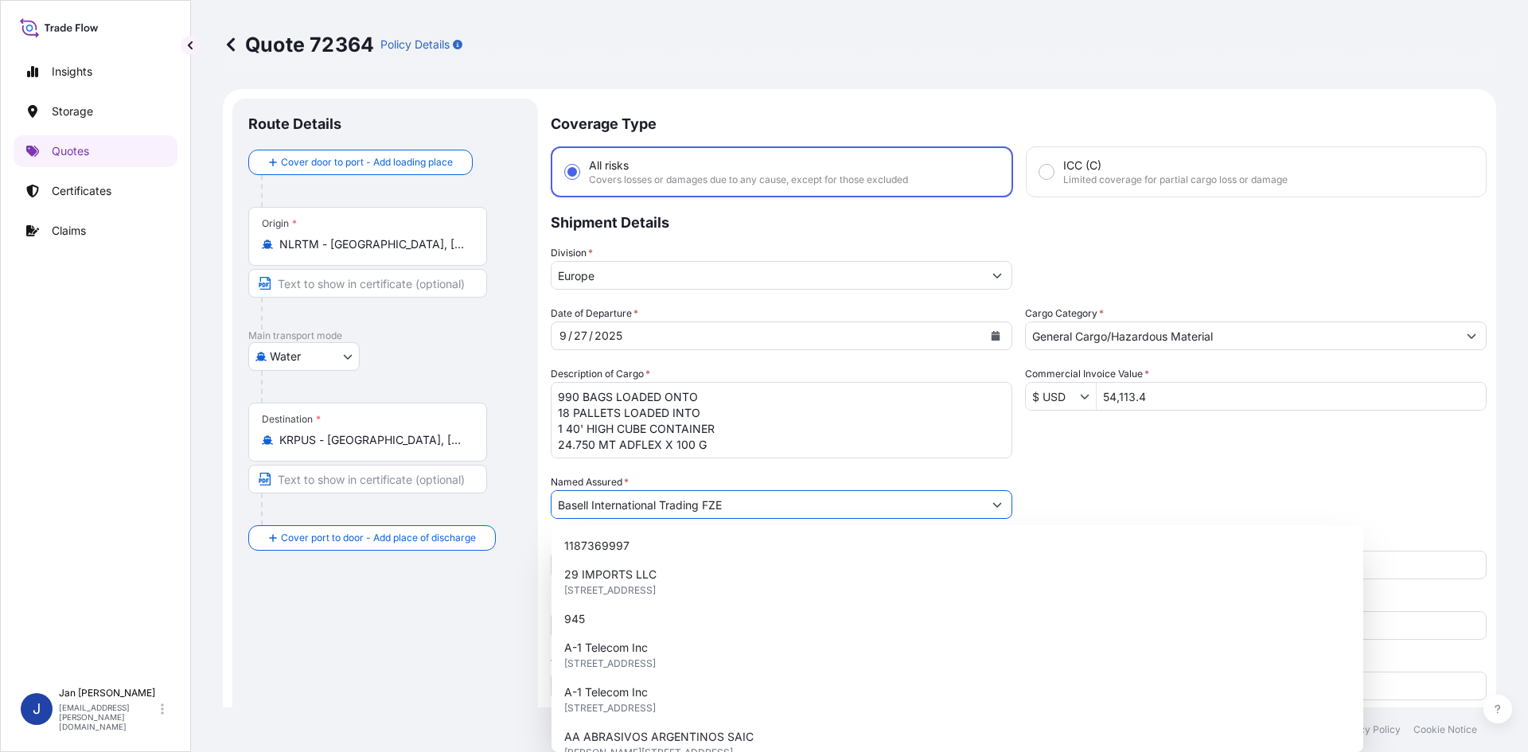
click at [872, 493] on input "Basell International Trading FZE" at bounding box center [767, 504] width 431 height 29
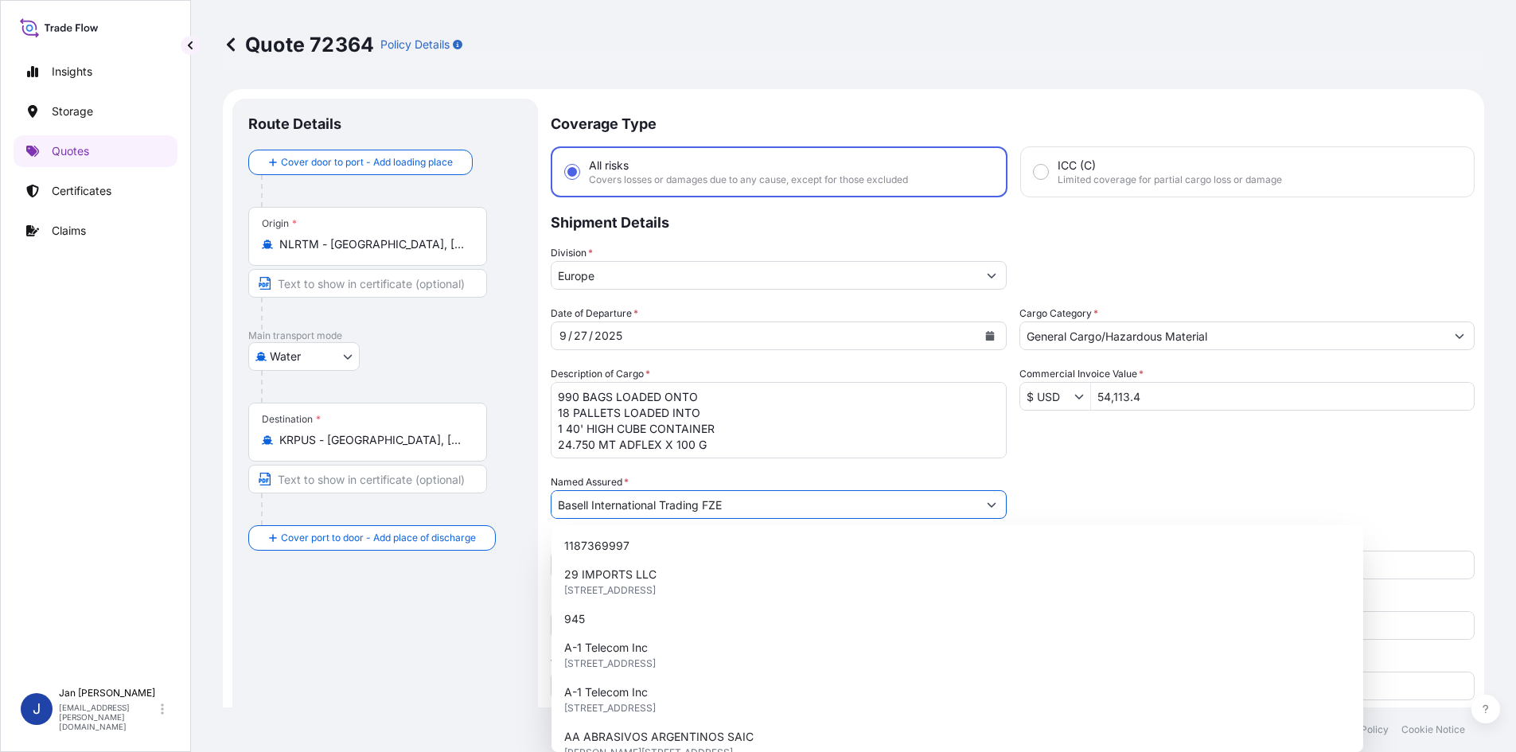
drag, startPoint x: 827, startPoint y: 502, endPoint x: 519, endPoint y: 503, distance: 308.1
click at [520, 503] on form "Route Details Cover door to port - Add loading place Place of loading Road / [G…" at bounding box center [854, 459] width 1262 height 740
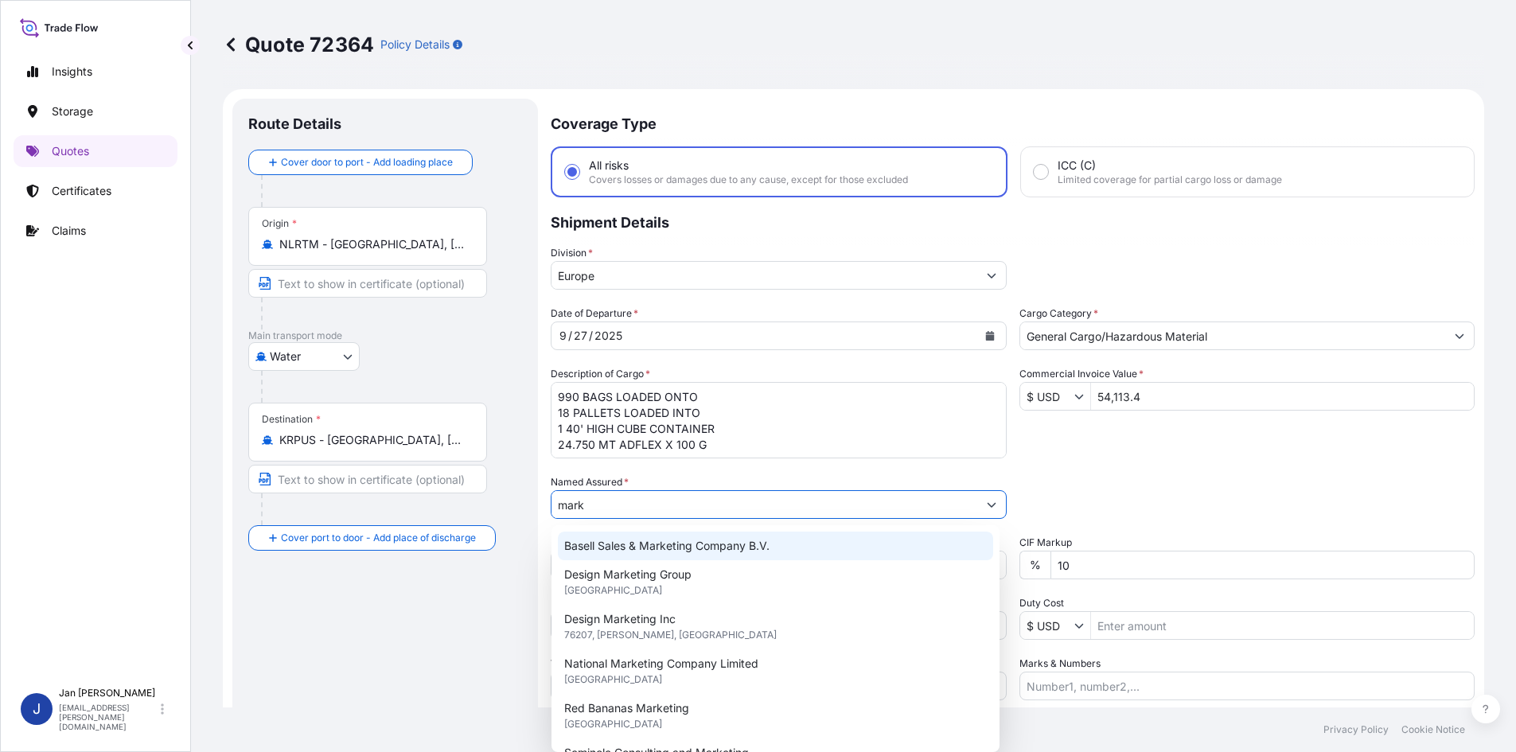
click at [744, 537] on div "Basell Sales & Marketing Company B.V." at bounding box center [775, 546] width 435 height 29
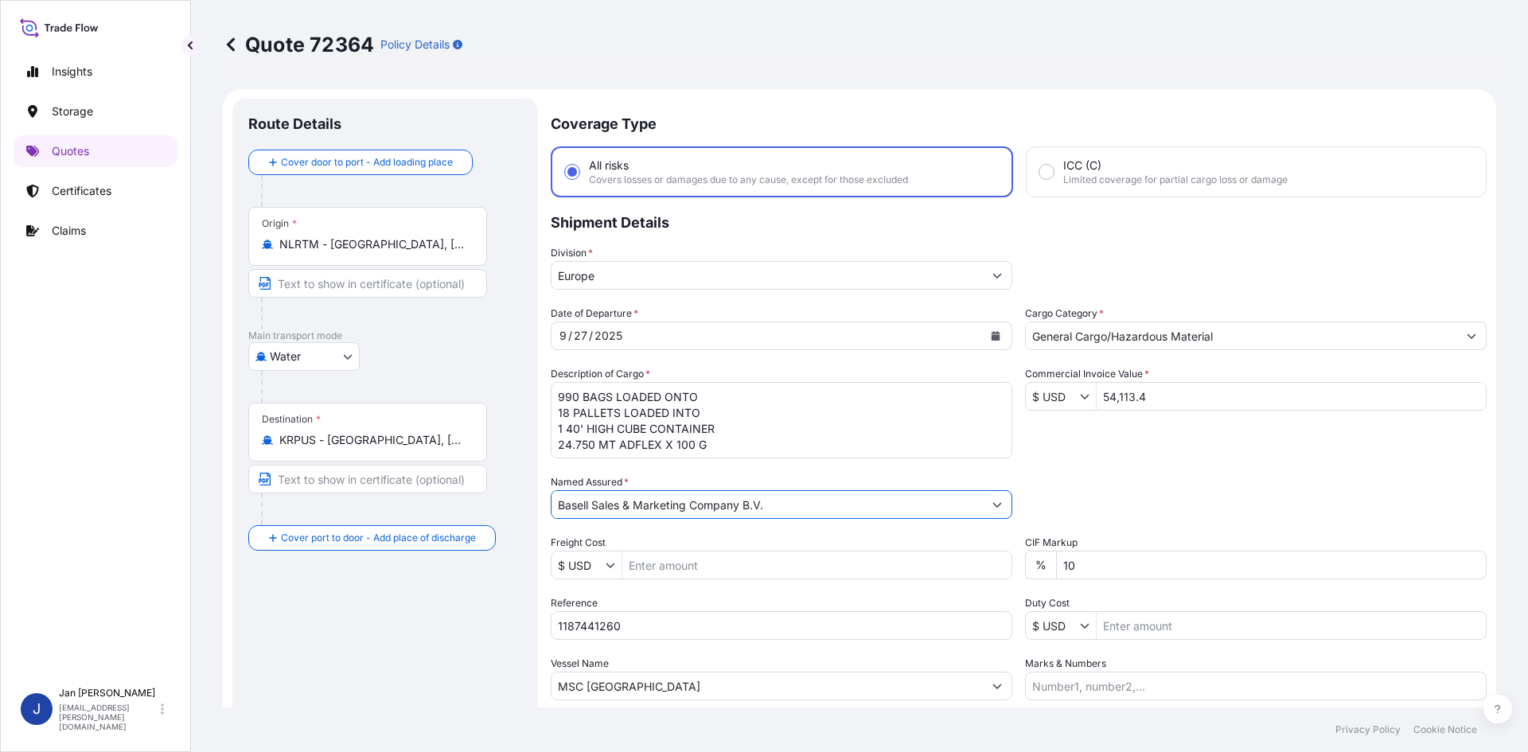
type input "Basell Sales & Marketing Company B.V."
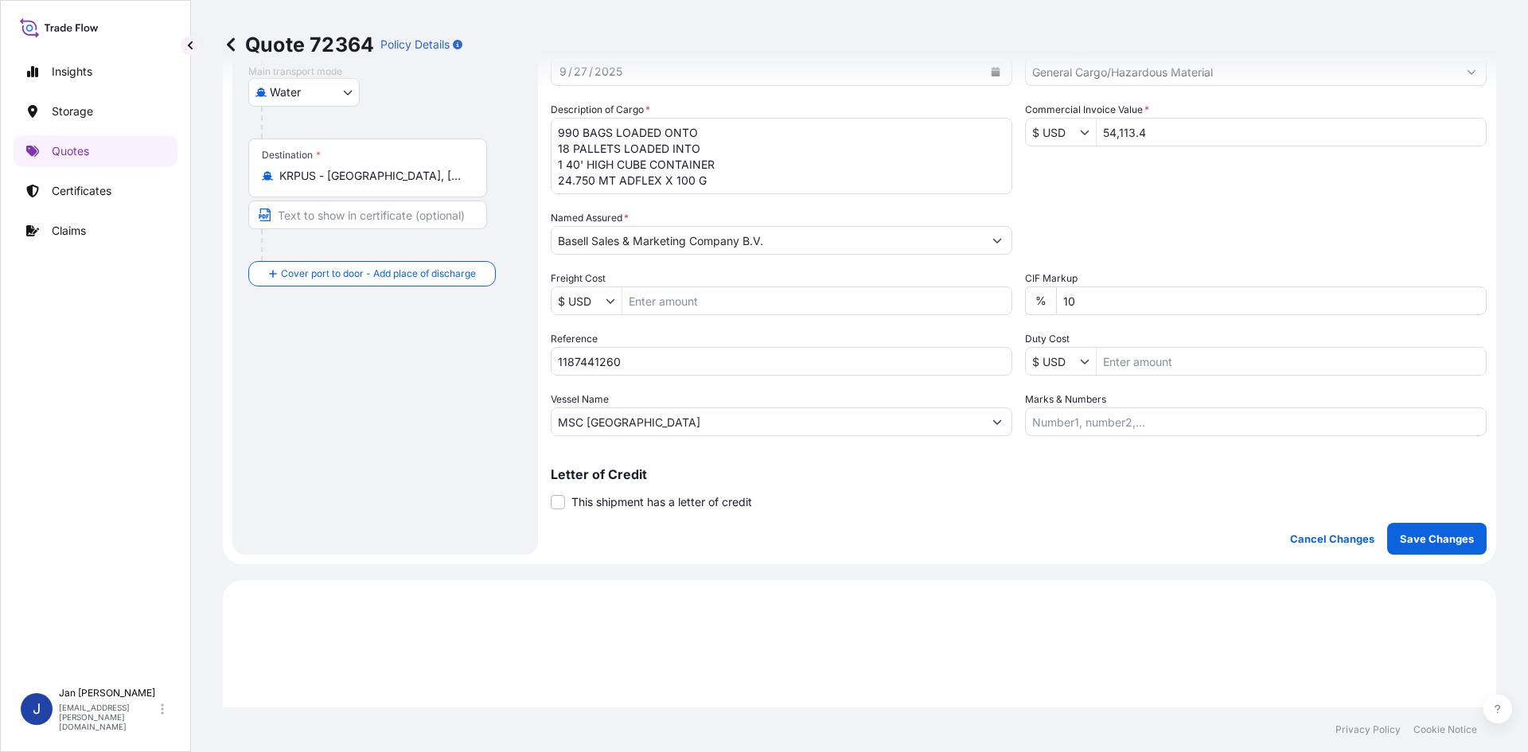
scroll to position [398, 0]
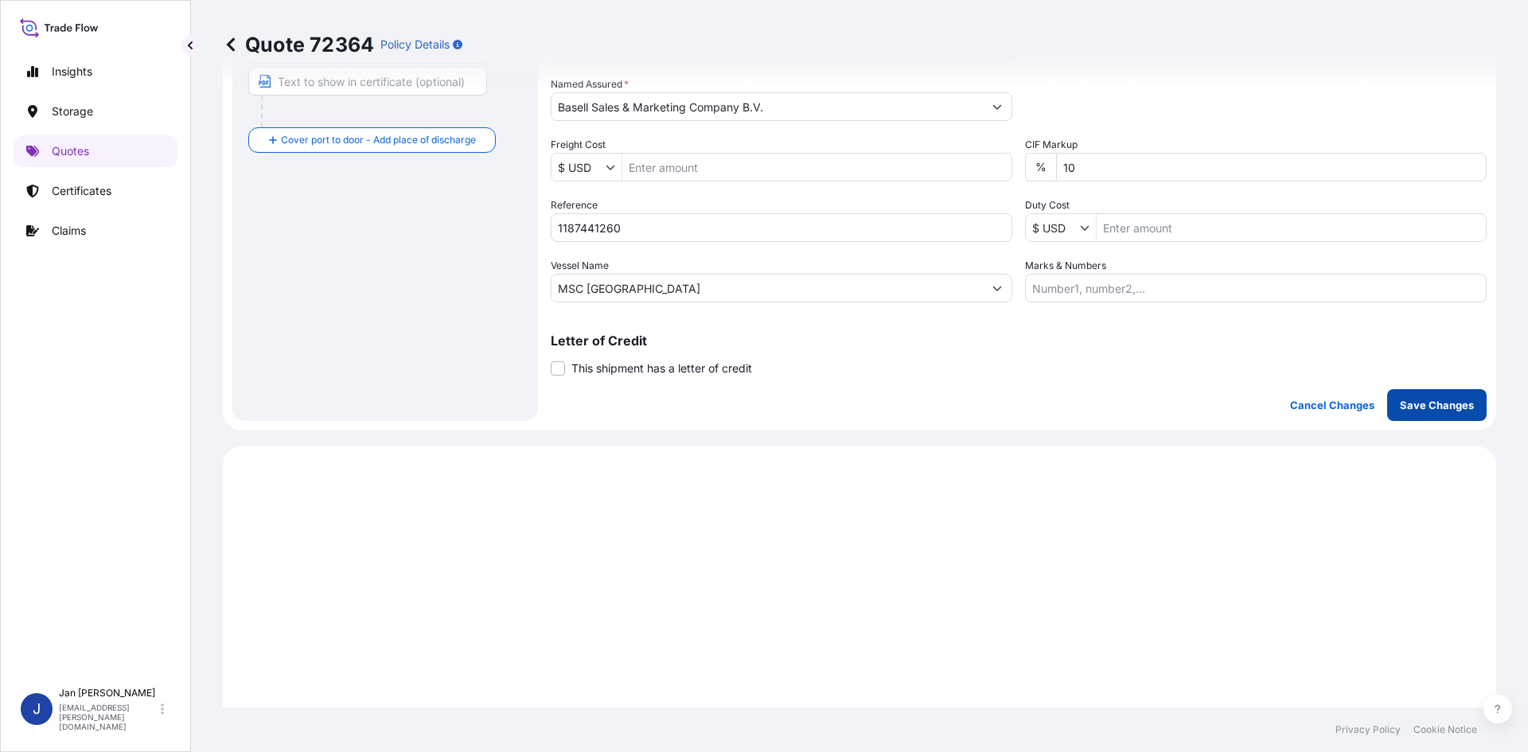
click at [1406, 410] on p "Save Changes" at bounding box center [1437, 405] width 74 height 16
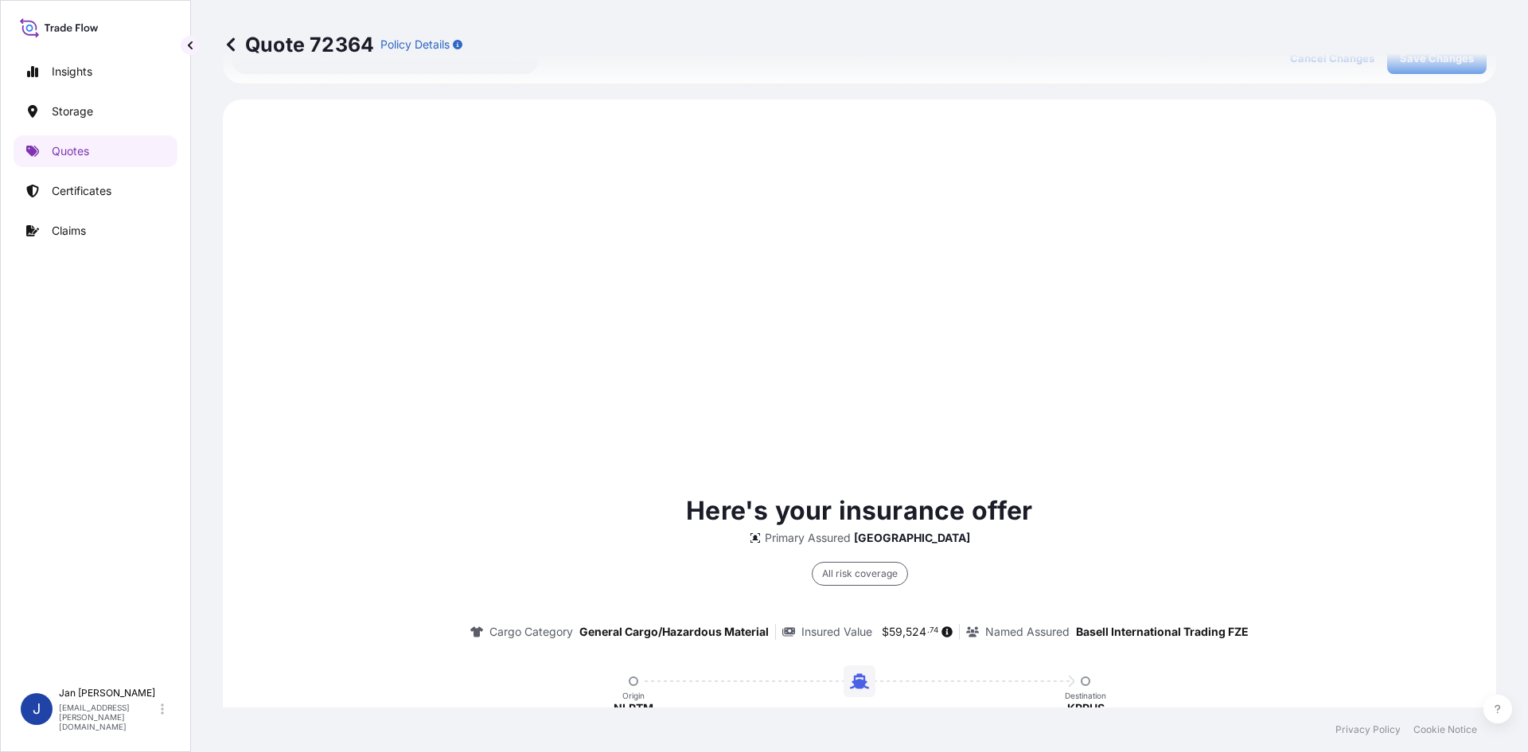
scroll to position [765, 0]
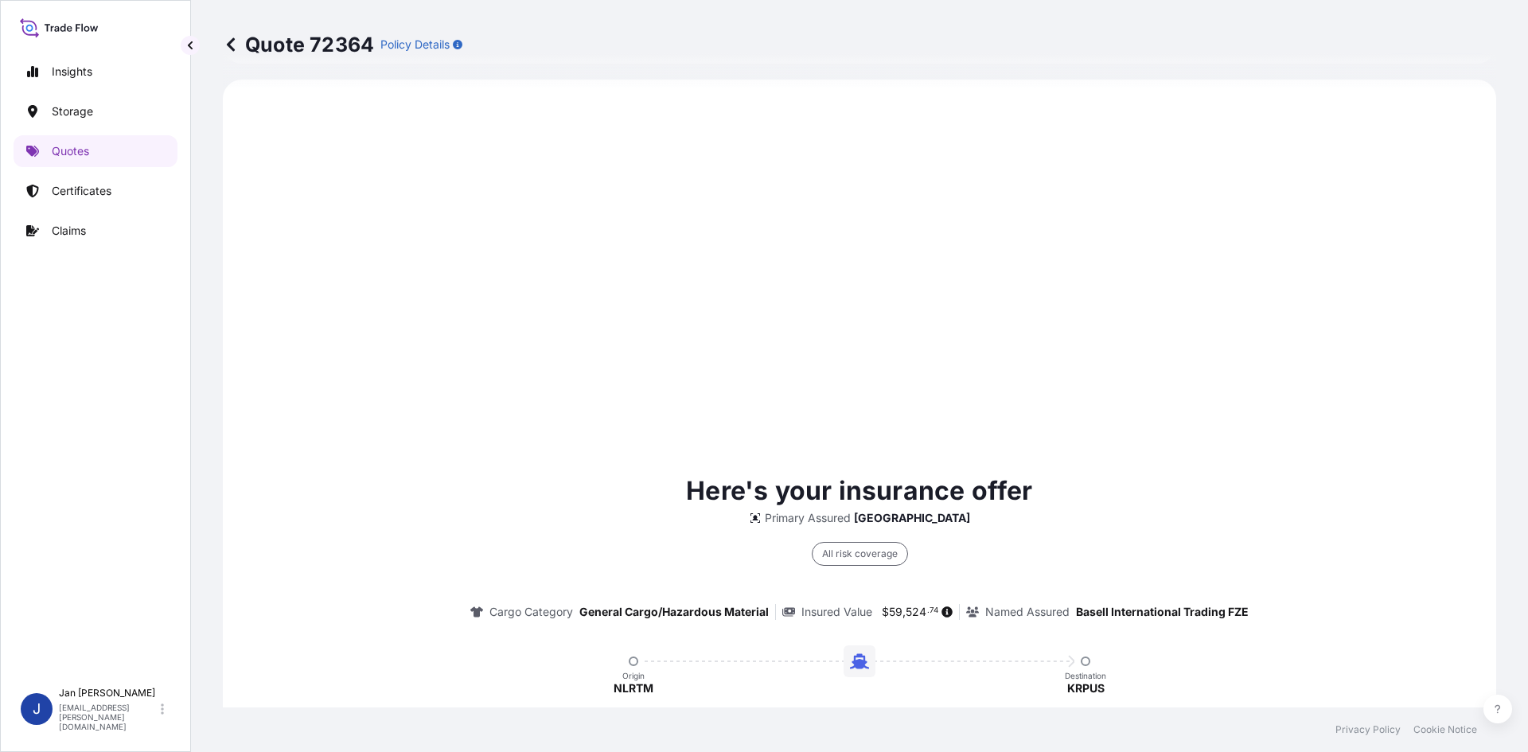
select select "Water"
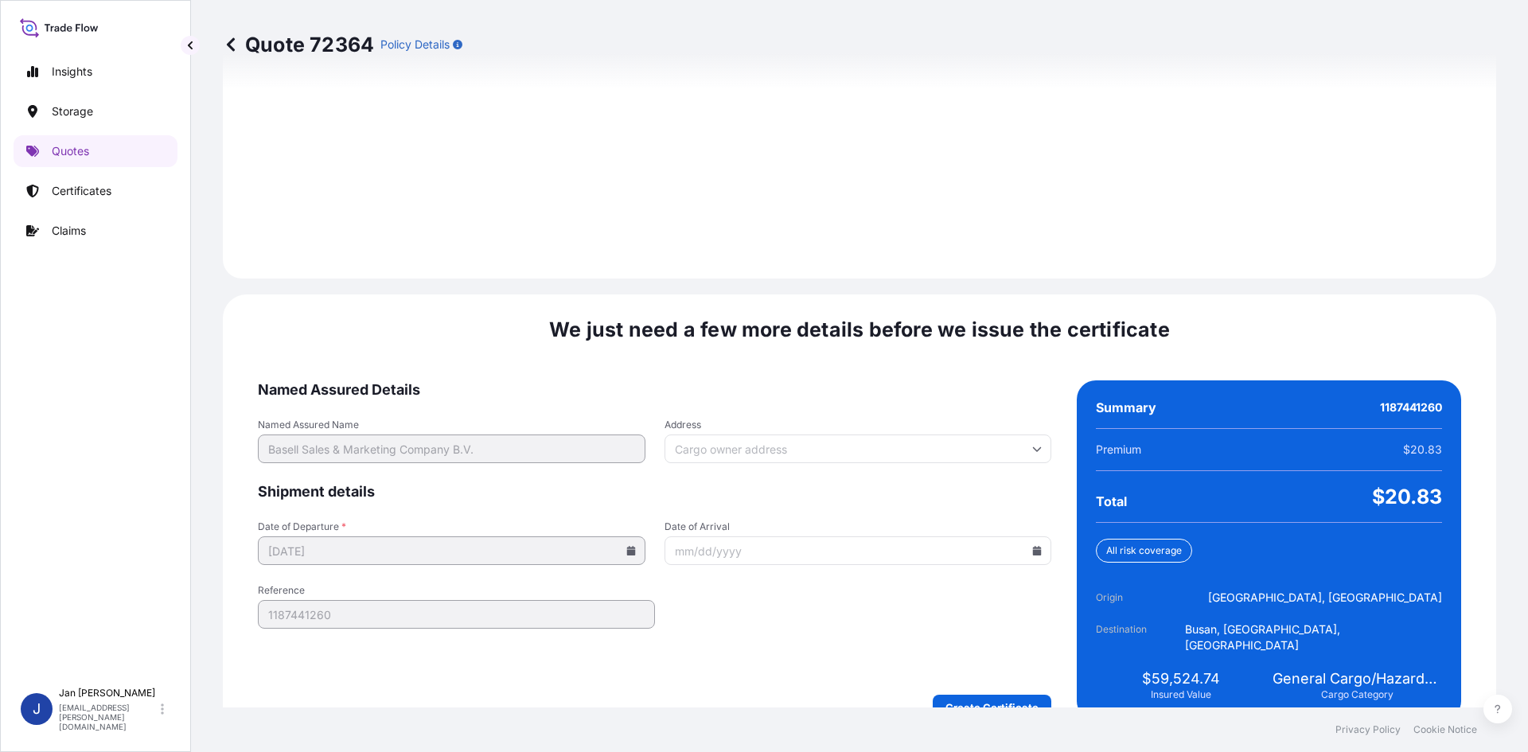
scroll to position [2201, 0]
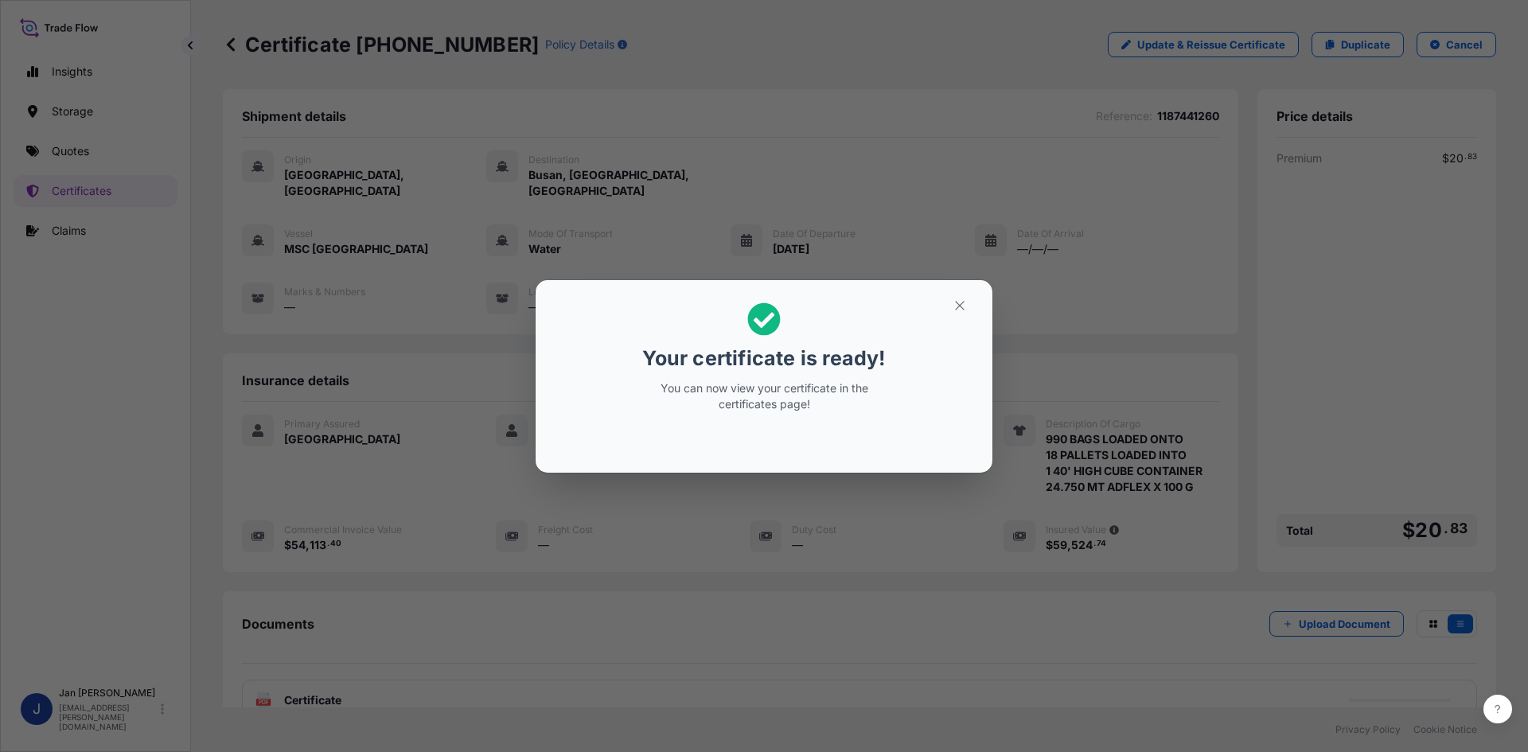
click at [638, 579] on div "Your certificate is ready! You can now view your certificate in the certificate…" at bounding box center [764, 376] width 1528 height 752
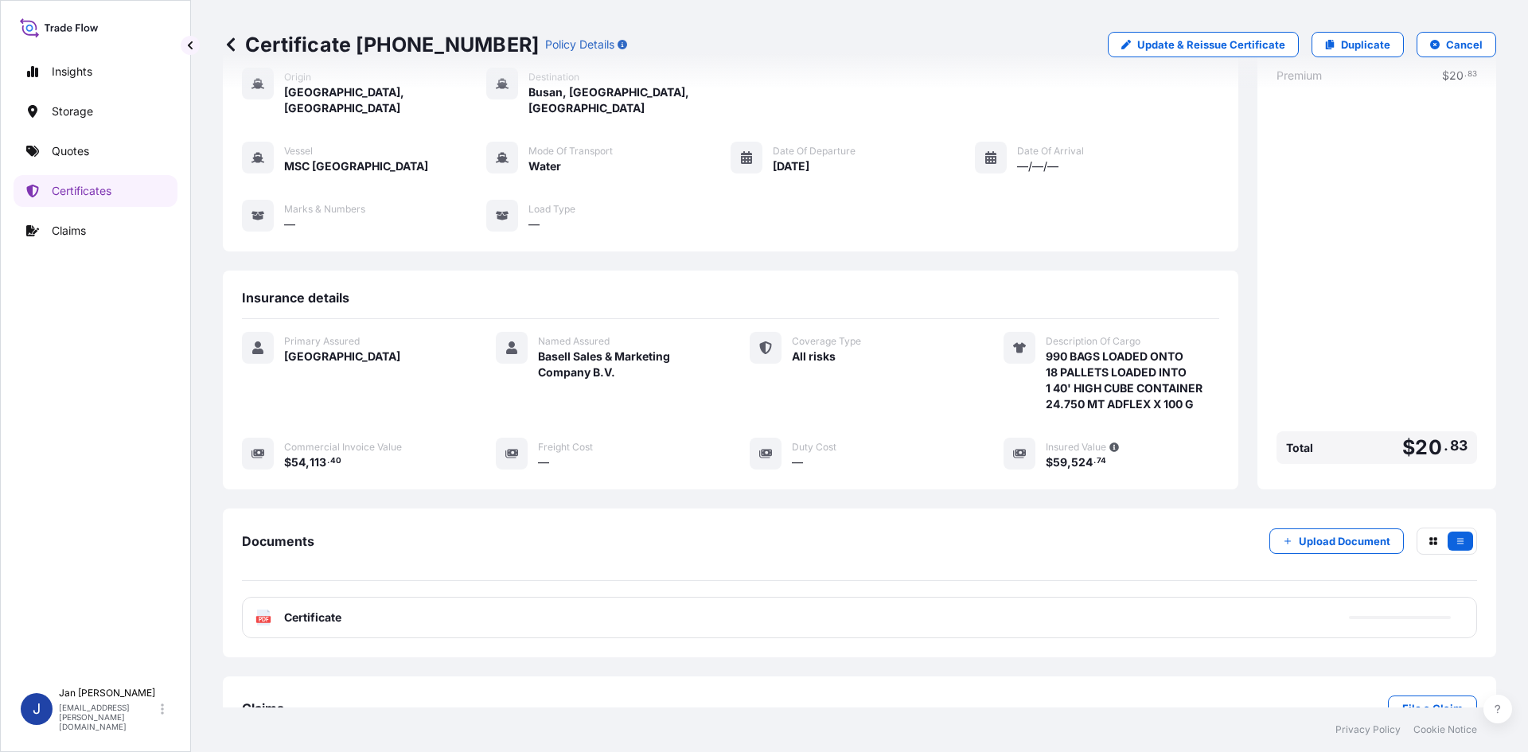
scroll to position [116, 0]
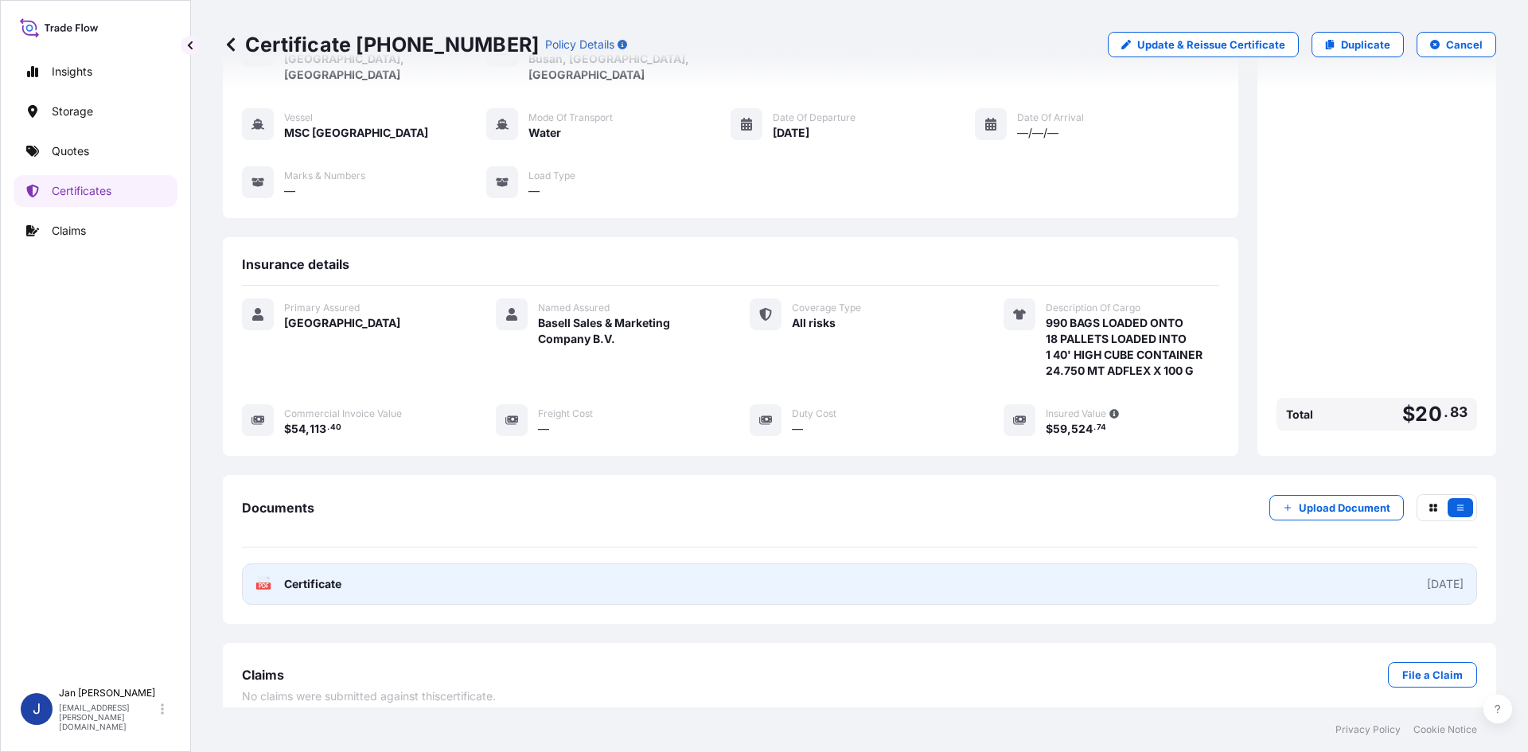
click at [605, 571] on link "PDF Certificate [DATE]" at bounding box center [859, 584] width 1235 height 41
